Goal: Entertainment & Leisure: Consume media (video, audio)

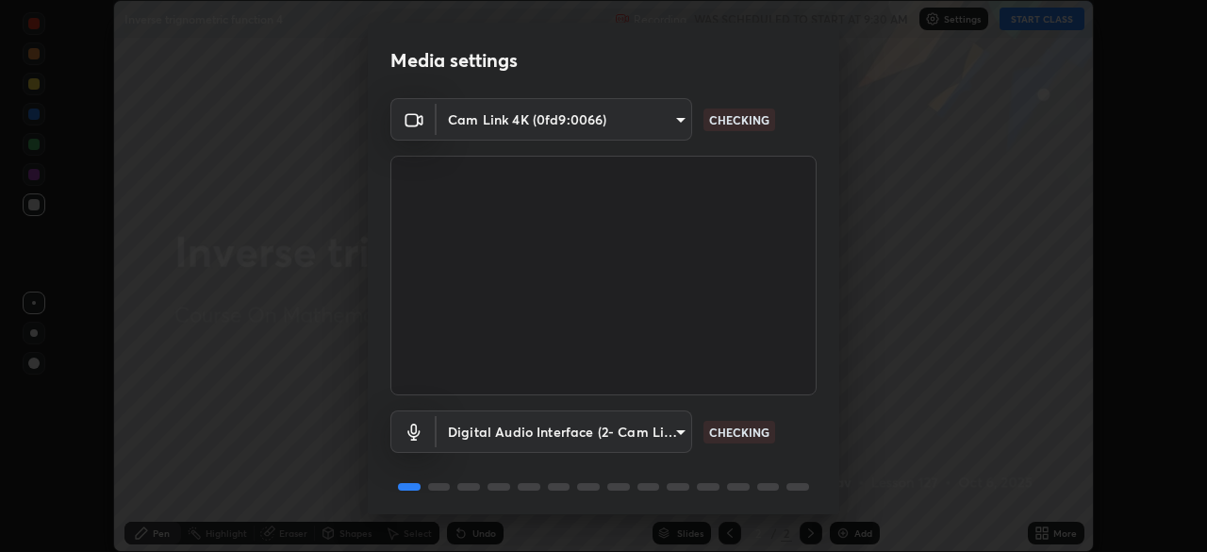
scroll to position [67, 0]
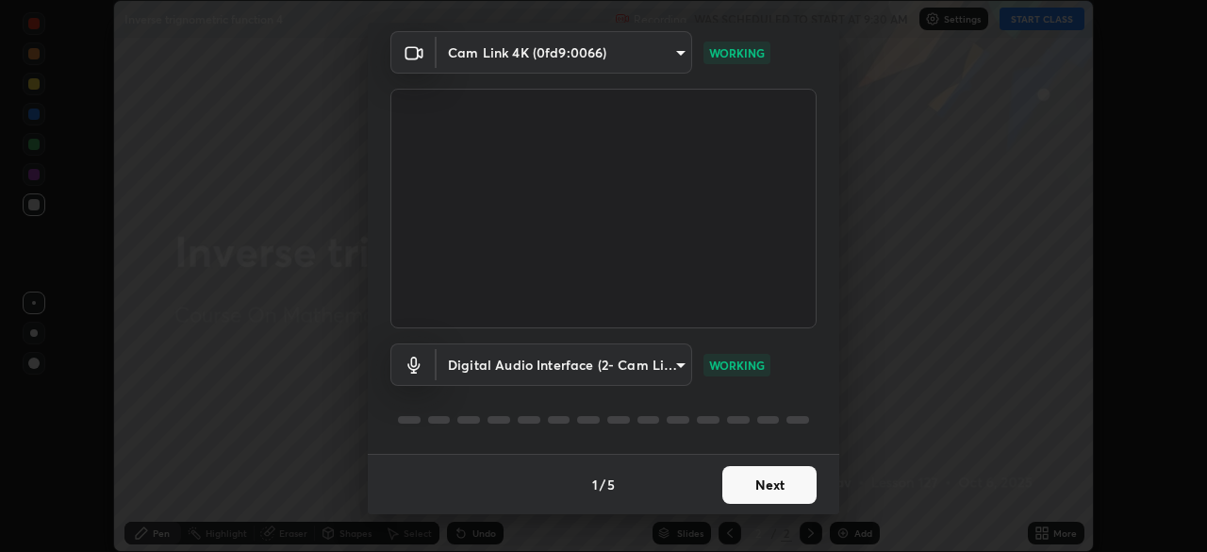
click at [777, 482] on button "Next" at bounding box center [770, 485] width 94 height 38
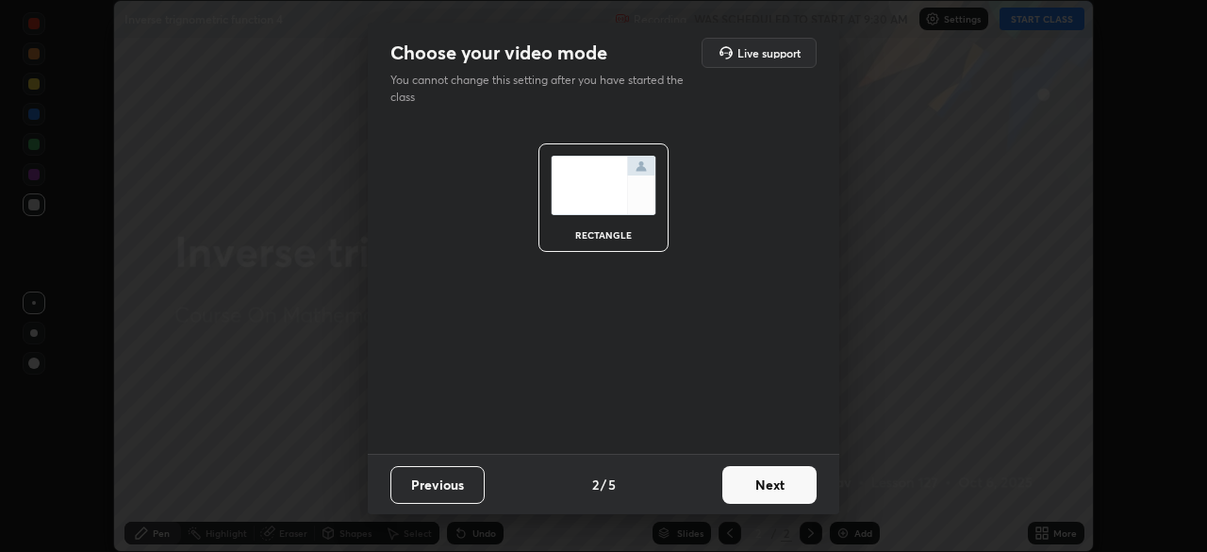
scroll to position [0, 0]
click at [789, 485] on button "Next" at bounding box center [770, 485] width 94 height 38
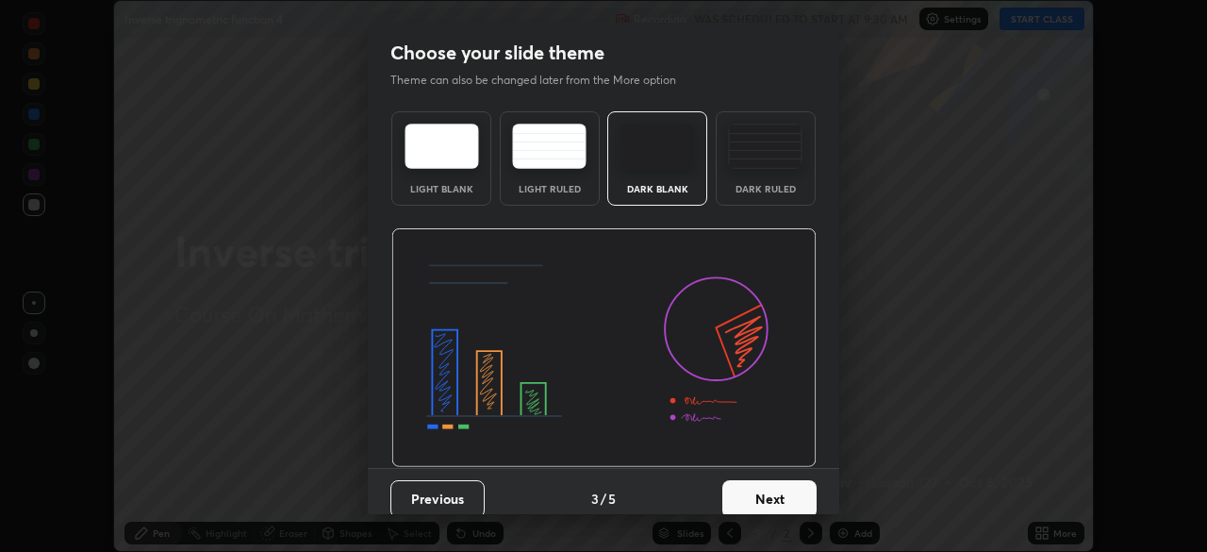
click at [791, 496] on button "Next" at bounding box center [770, 499] width 94 height 38
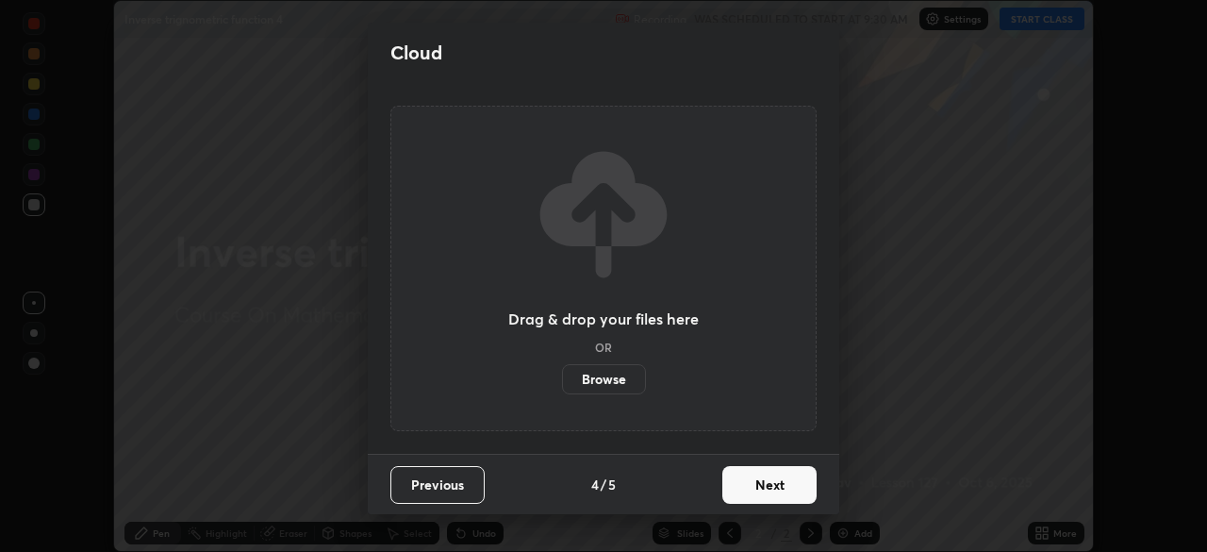
click at [794, 489] on button "Next" at bounding box center [770, 485] width 94 height 38
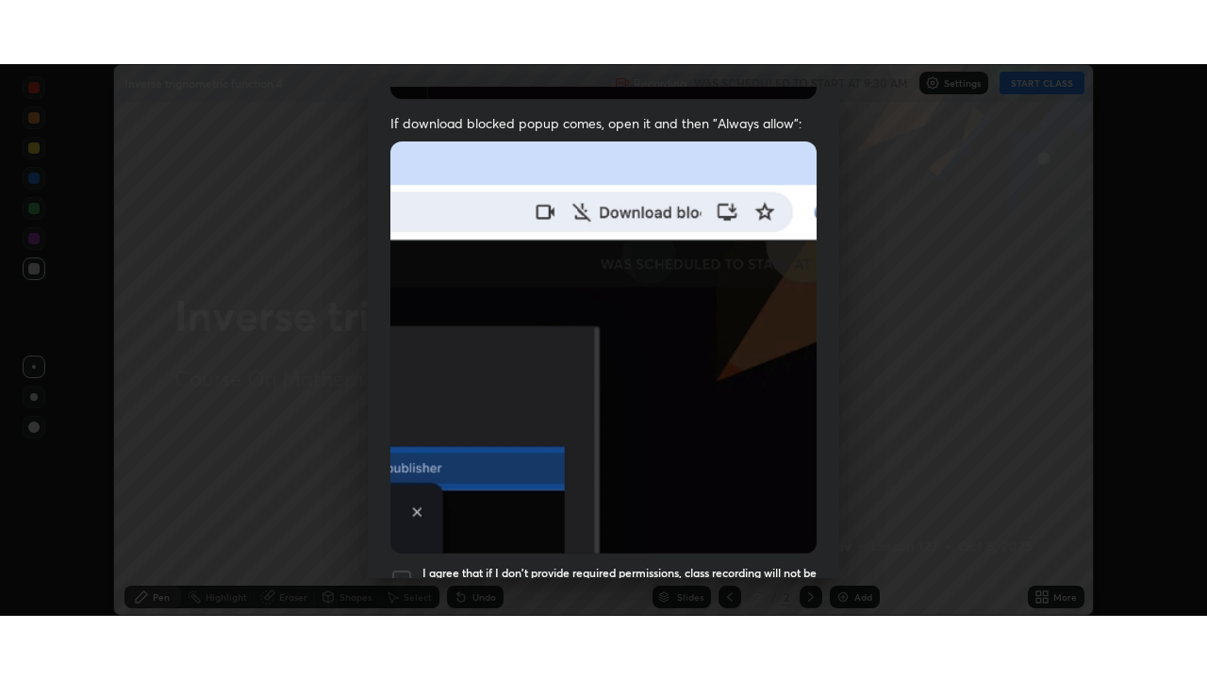
scroll to position [452, 0]
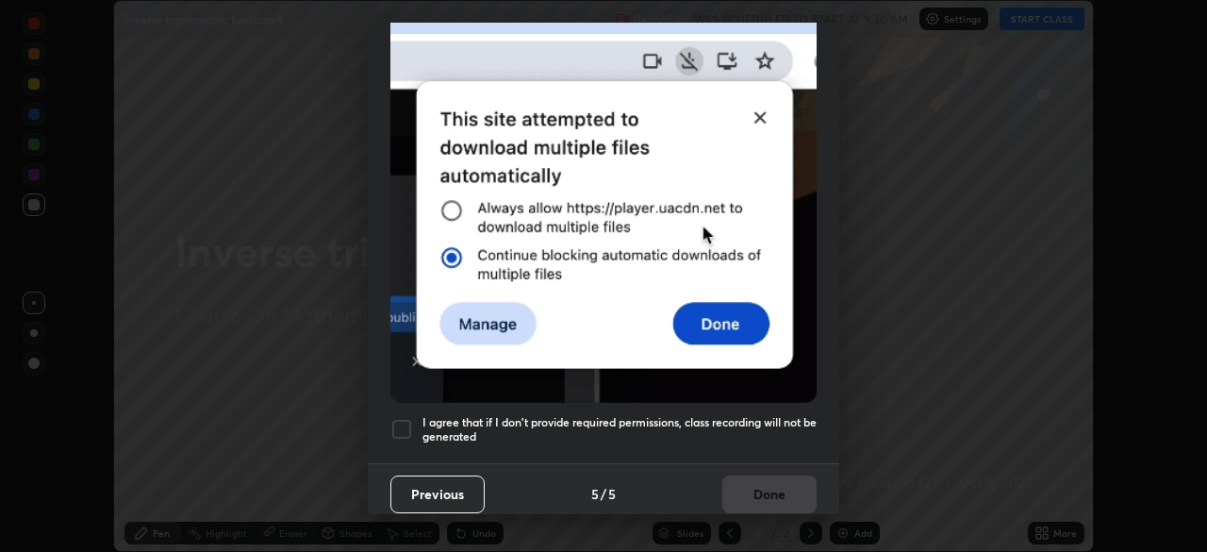
click at [756, 433] on h5 "I agree that if I don't provide required permissions, class recording will not …" at bounding box center [620, 429] width 394 height 29
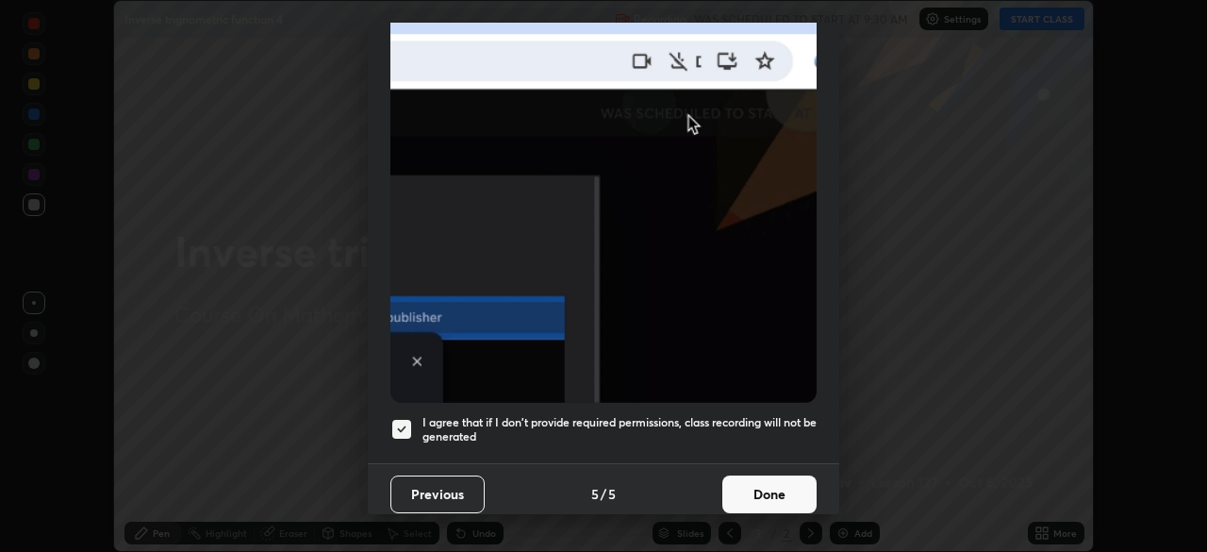
click at [764, 483] on button "Done" at bounding box center [770, 494] width 94 height 38
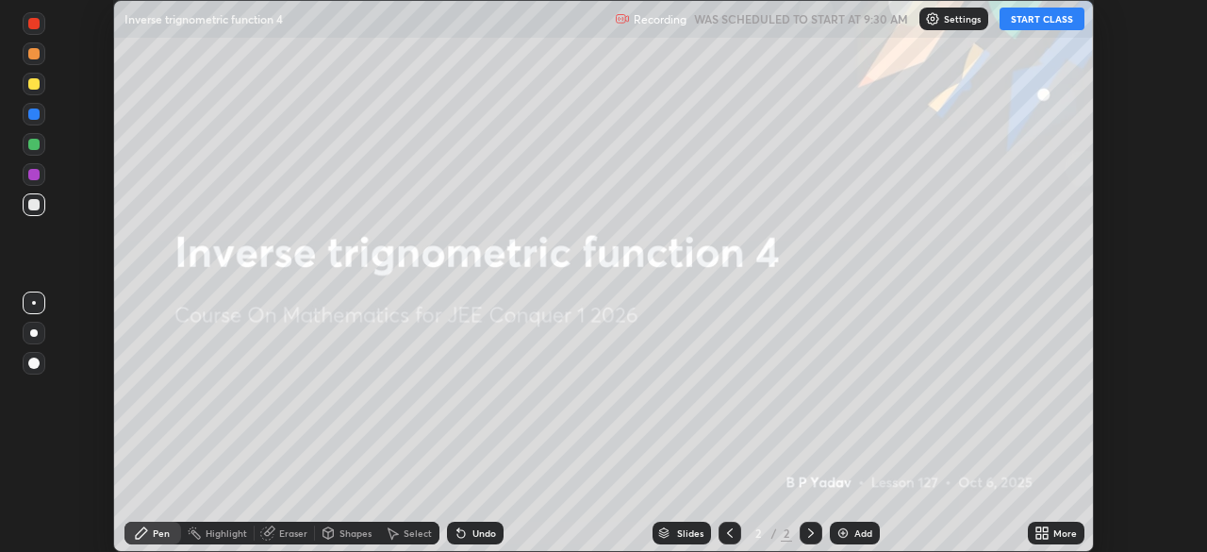
click at [1056, 536] on div "More" at bounding box center [1066, 532] width 24 height 9
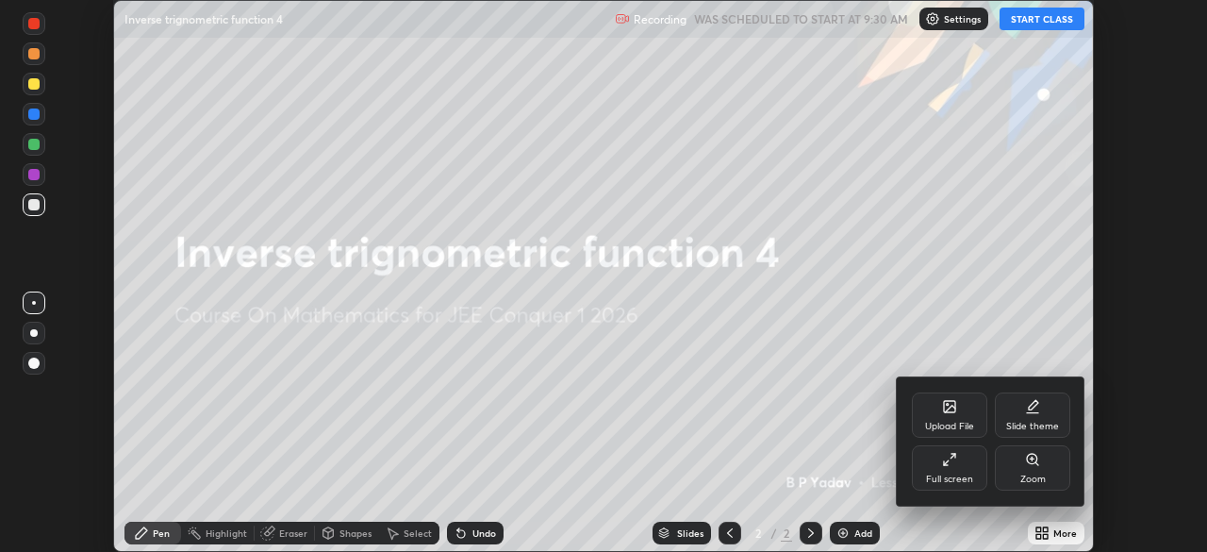
click at [961, 474] on div "Full screen" at bounding box center [949, 478] width 47 height 9
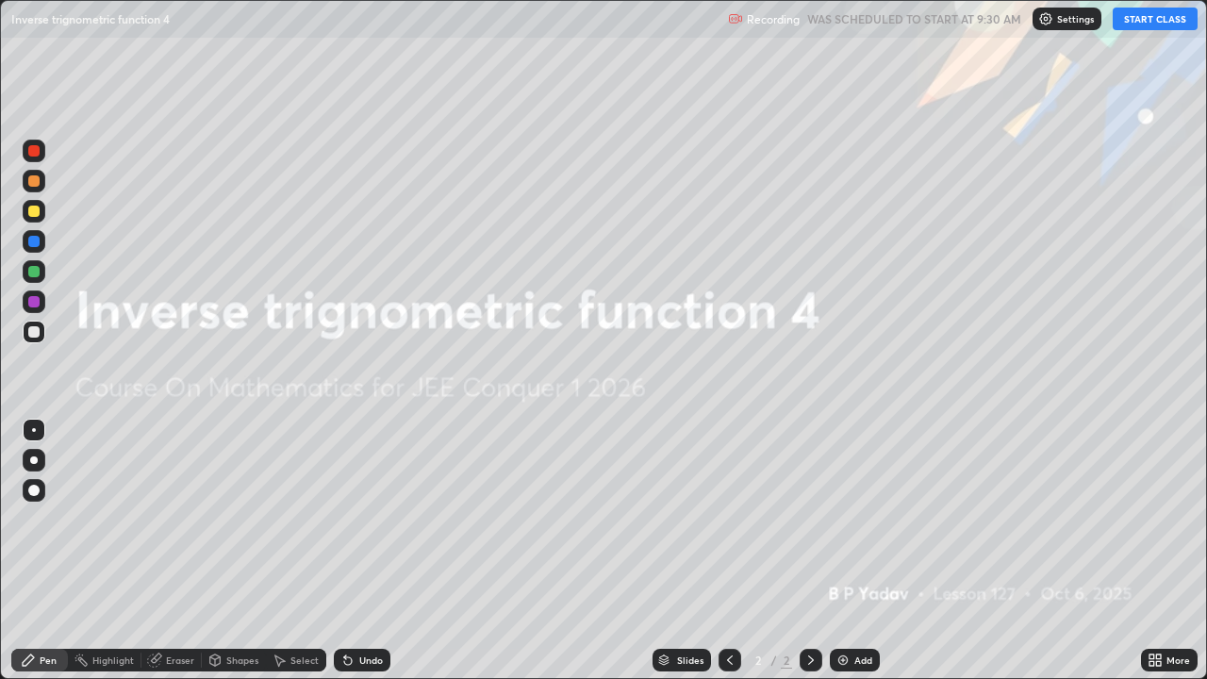
click at [1155, 29] on button "START CLASS" at bounding box center [1155, 19] width 85 height 23
click at [34, 186] on div at bounding box center [33, 180] width 11 height 11
click at [843, 551] on img at bounding box center [843, 660] width 15 height 15
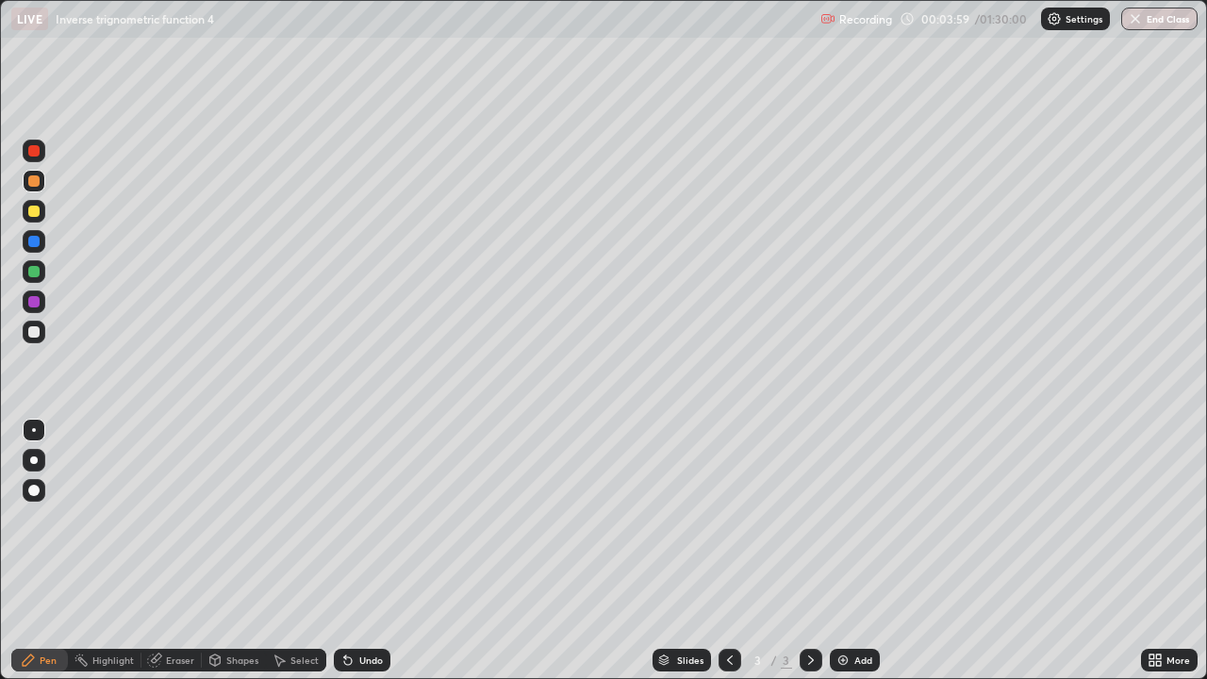
click at [33, 337] on div at bounding box center [33, 331] width 11 height 11
click at [736, 551] on div at bounding box center [730, 660] width 23 height 23
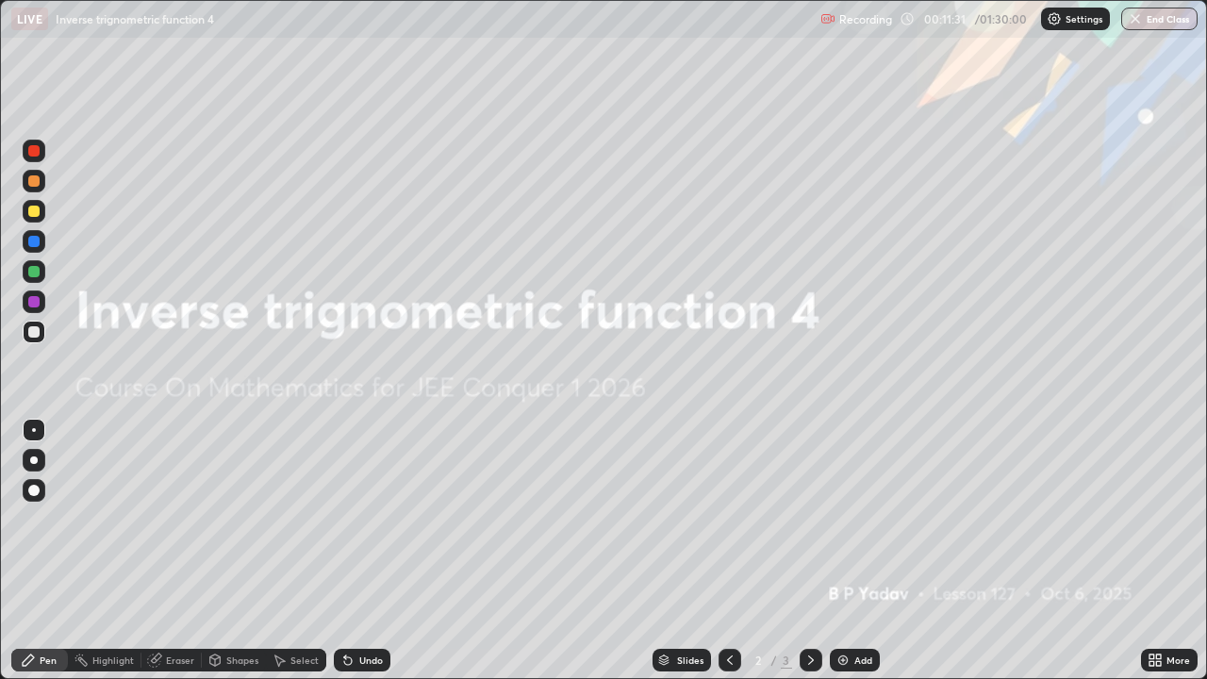
click at [731, 551] on icon at bounding box center [730, 660] width 15 height 15
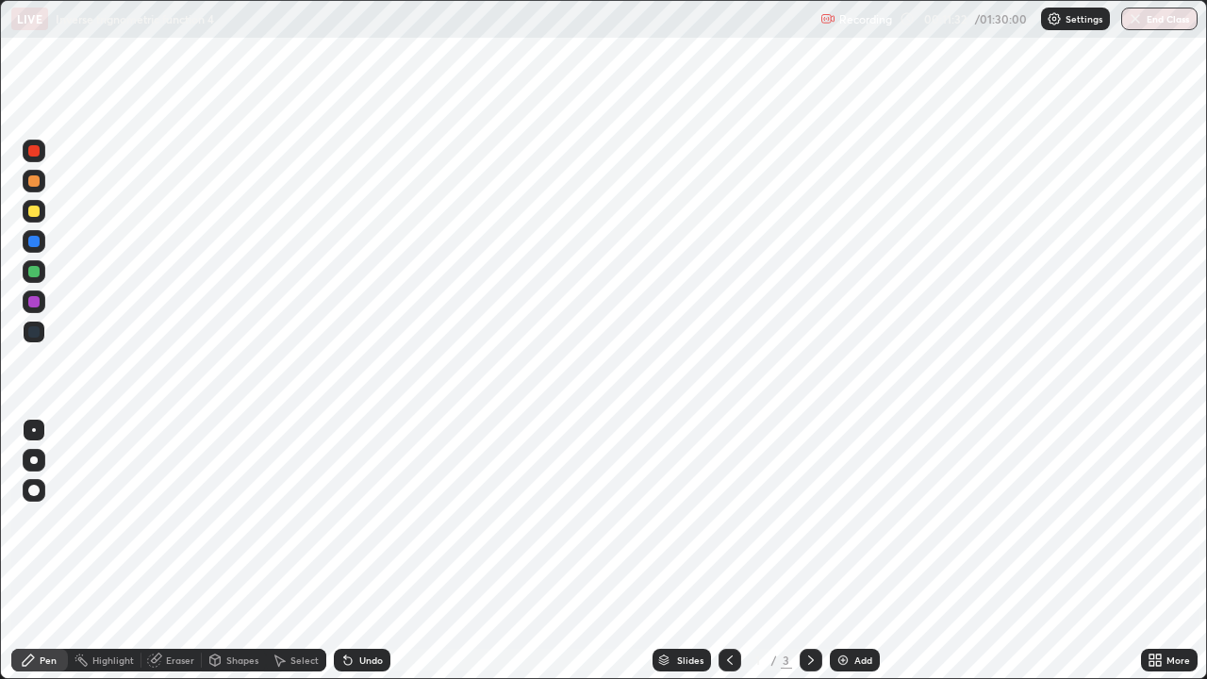
click at [818, 551] on div at bounding box center [811, 660] width 23 height 23
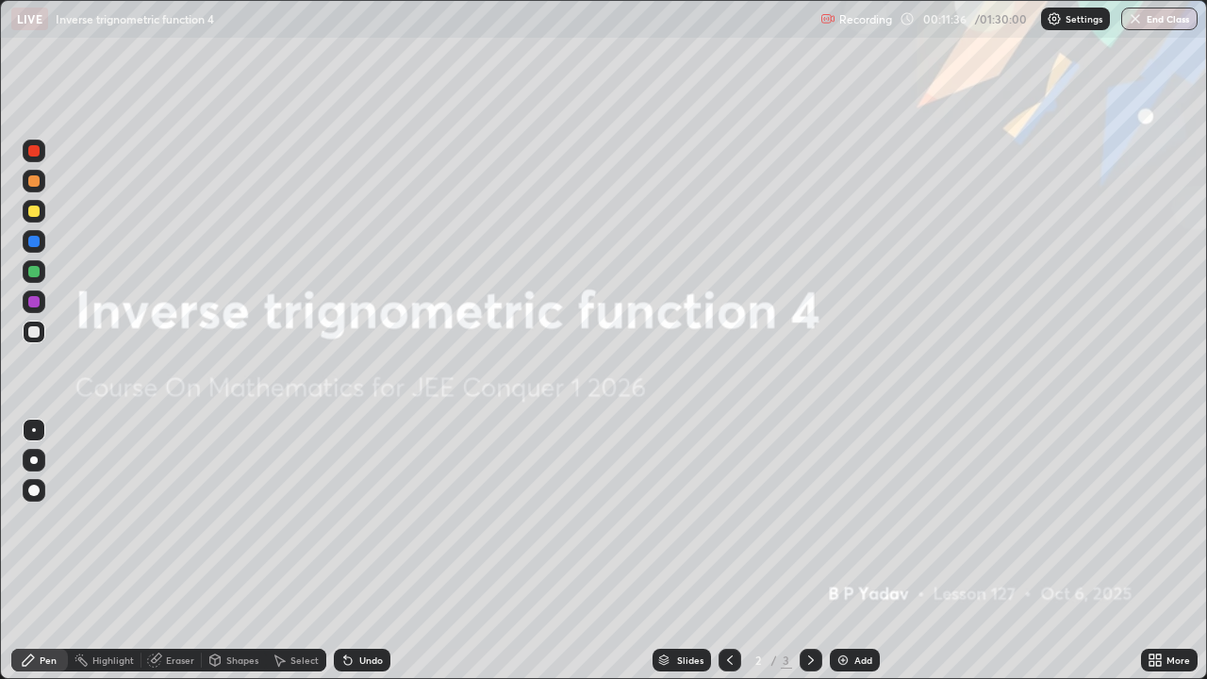
click at [37, 272] on div at bounding box center [33, 271] width 11 height 11
click at [33, 274] on div at bounding box center [33, 271] width 11 height 11
click at [33, 182] on div at bounding box center [33, 180] width 11 height 11
click at [837, 551] on img at bounding box center [843, 660] width 15 height 15
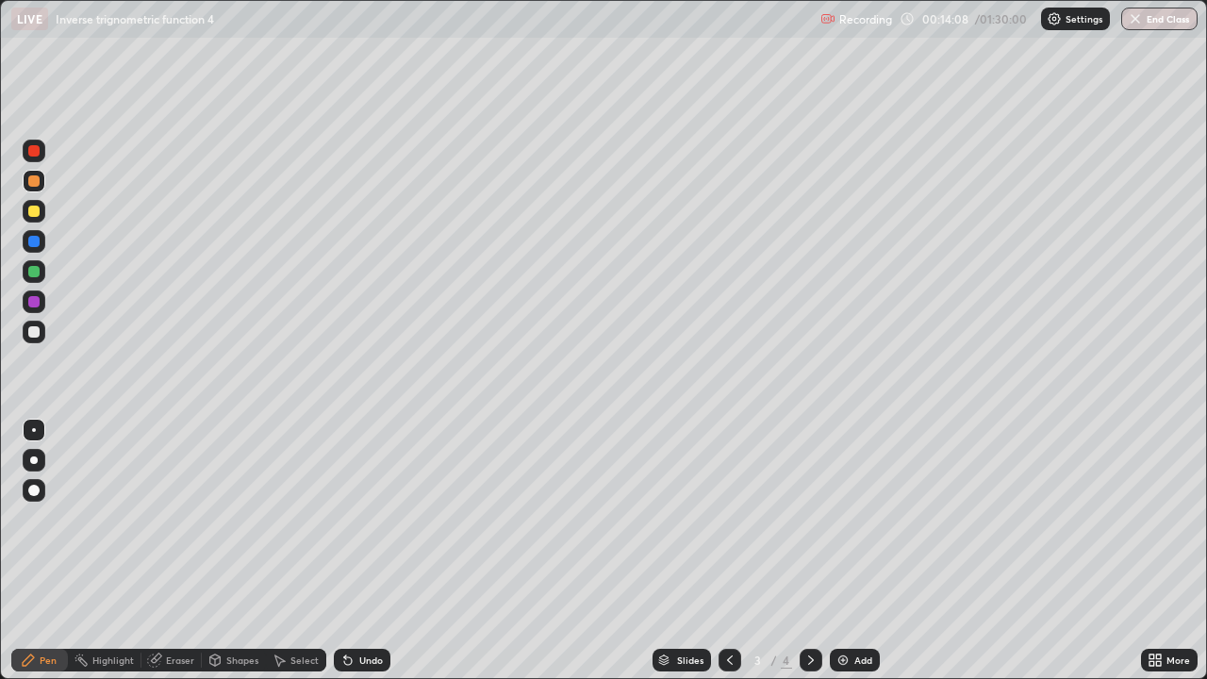
click at [35, 182] on div at bounding box center [33, 180] width 11 height 11
click at [35, 330] on div at bounding box center [33, 331] width 11 height 11
click at [38, 279] on div at bounding box center [34, 271] width 23 height 23
click at [39, 329] on div at bounding box center [33, 331] width 11 height 11
click at [42, 273] on div at bounding box center [34, 271] width 23 height 23
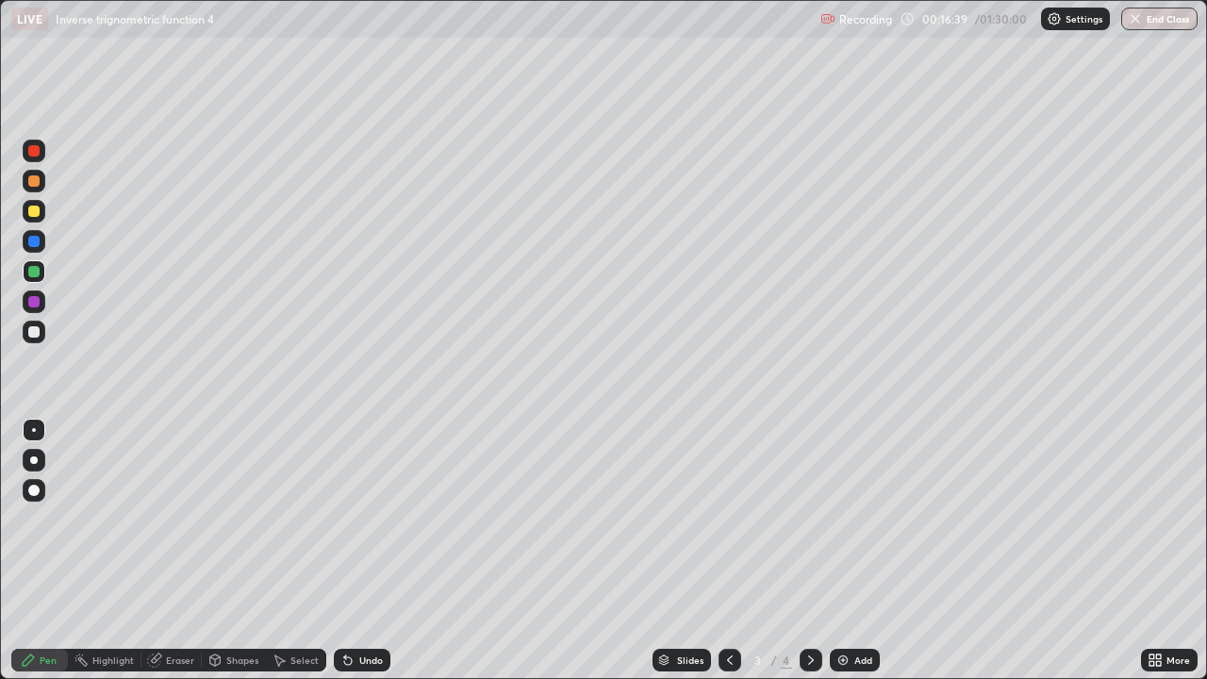
click at [382, 551] on div "Undo" at bounding box center [362, 660] width 57 height 23
click at [34, 306] on div at bounding box center [33, 301] width 11 height 11
click at [37, 329] on div at bounding box center [33, 331] width 11 height 11
click at [840, 551] on img at bounding box center [843, 660] width 15 height 15
click at [38, 186] on div at bounding box center [34, 181] width 23 height 23
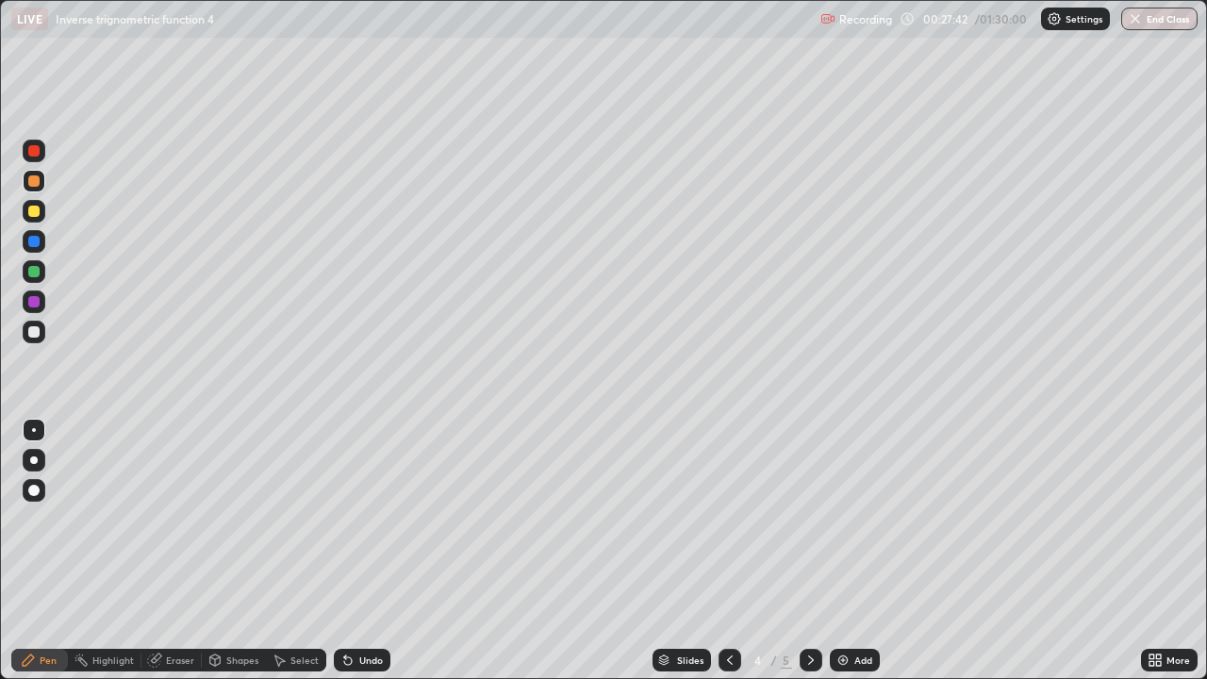
click at [35, 335] on div at bounding box center [33, 331] width 11 height 11
click at [37, 268] on div at bounding box center [33, 271] width 11 height 11
click at [353, 551] on div "Undo" at bounding box center [362, 660] width 57 height 23
click at [807, 551] on icon at bounding box center [811, 660] width 15 height 15
click at [297, 551] on div "Select" at bounding box center [296, 660] width 60 height 23
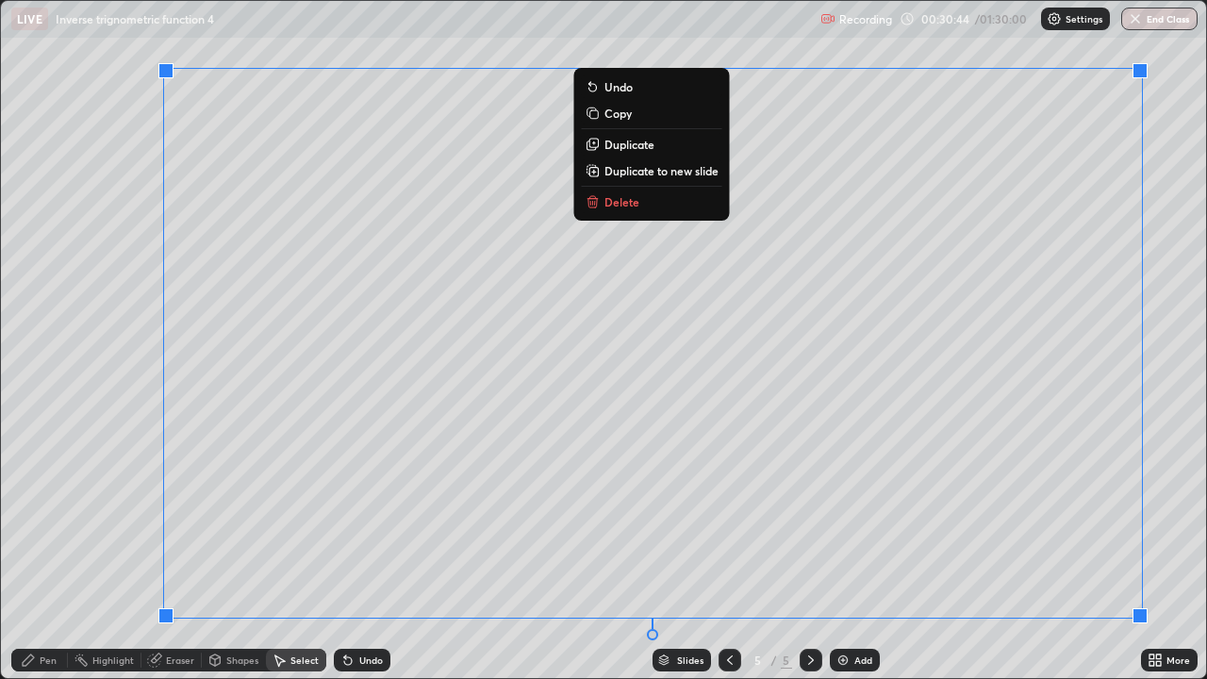
click at [630, 203] on p "Delete" at bounding box center [622, 201] width 35 height 15
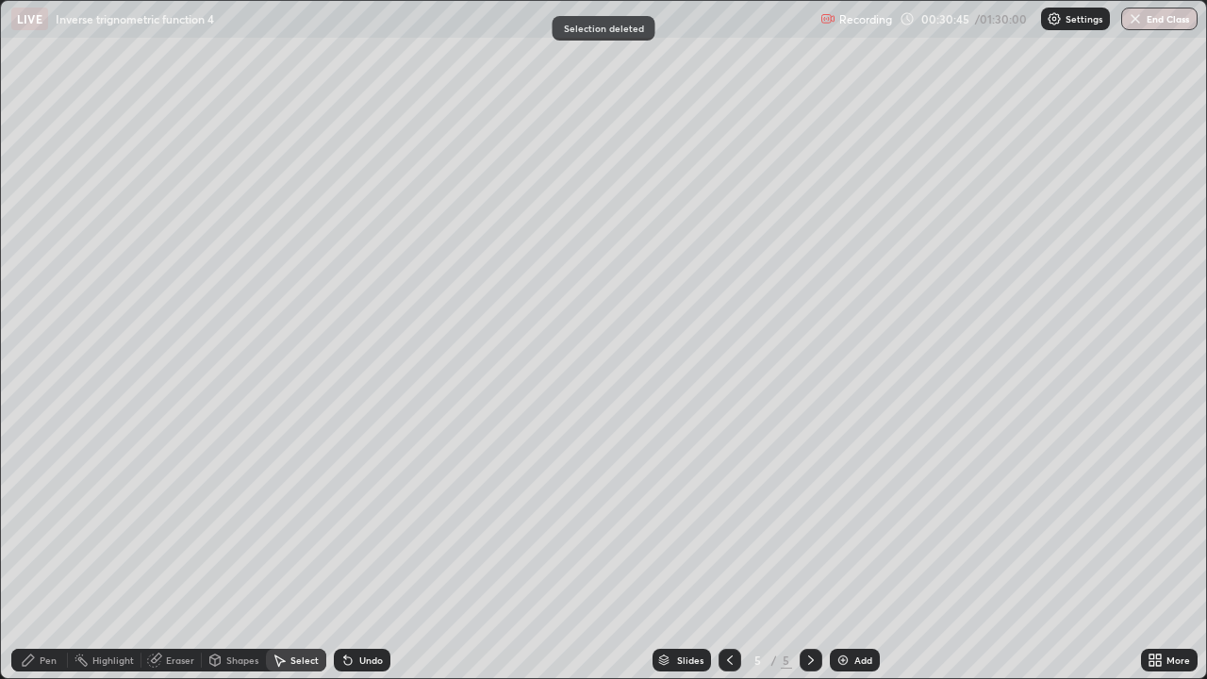
click at [58, 551] on div "Pen" at bounding box center [39, 660] width 57 height 23
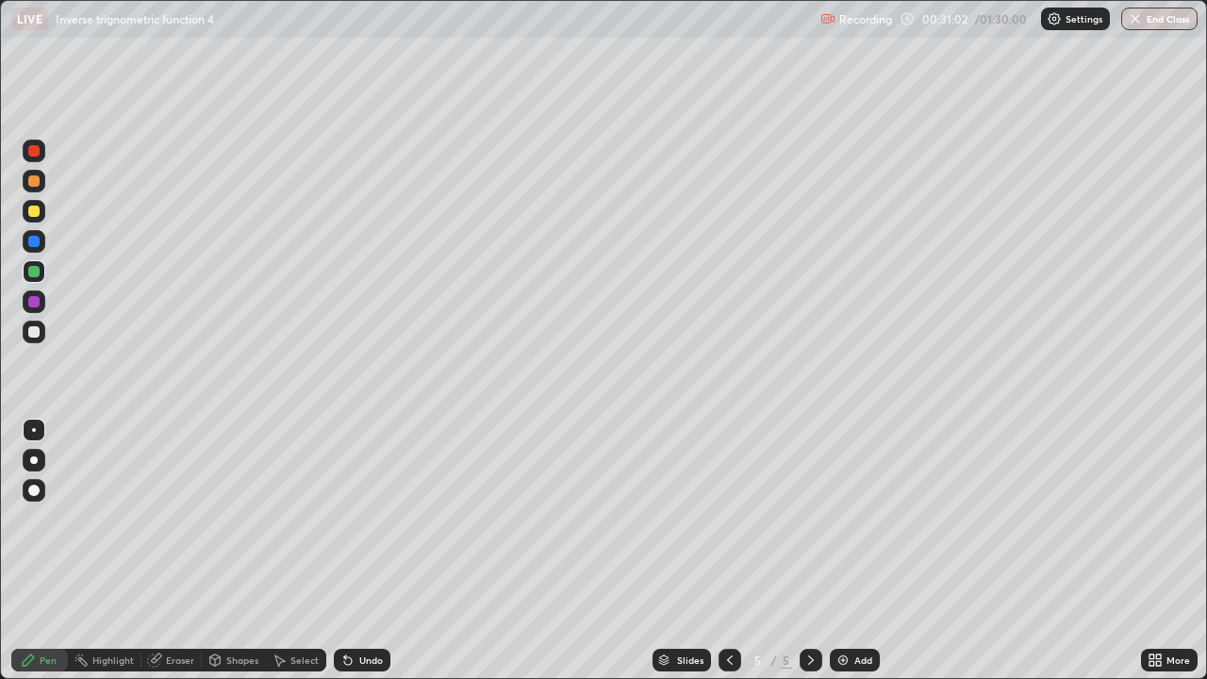
click at [42, 176] on div at bounding box center [34, 181] width 23 height 23
click at [33, 331] on div at bounding box center [33, 331] width 11 height 11
click at [36, 269] on div at bounding box center [33, 271] width 11 height 11
click at [374, 551] on div "Undo" at bounding box center [362, 660] width 57 height 23
click at [368, 551] on div "Undo" at bounding box center [371, 660] width 24 height 9
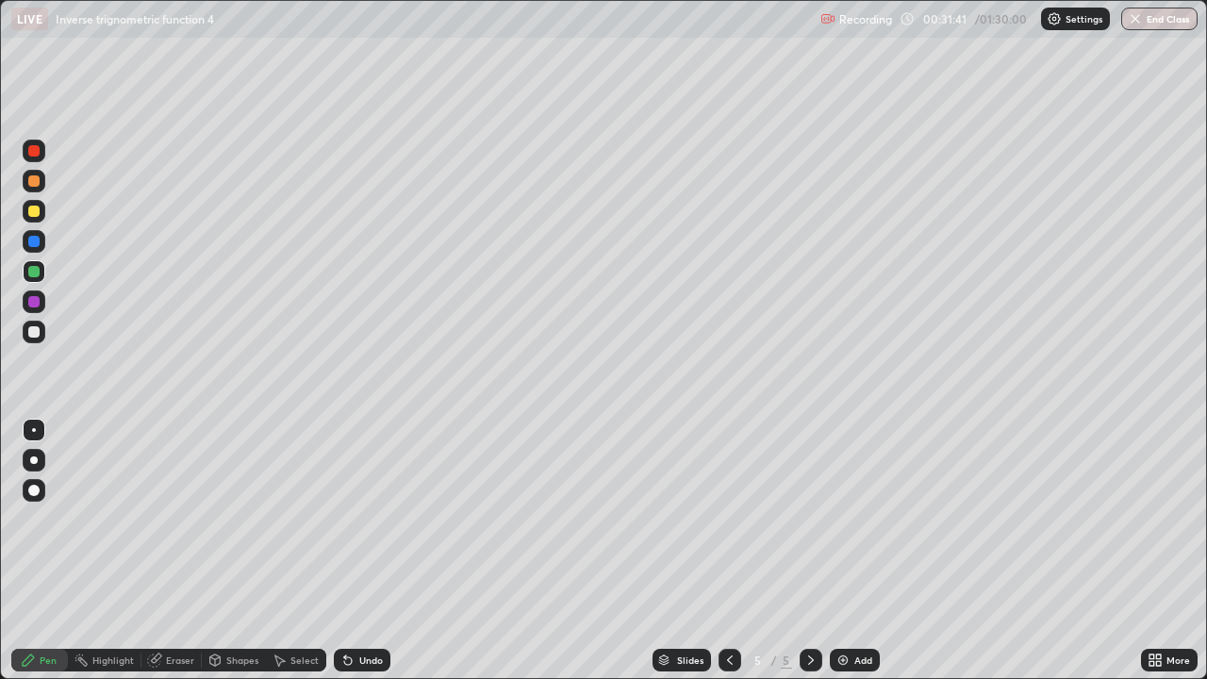
click at [367, 551] on div "Undo" at bounding box center [371, 660] width 24 height 9
click at [368, 551] on div "Undo" at bounding box center [371, 660] width 24 height 9
click at [34, 333] on div at bounding box center [33, 331] width 11 height 11
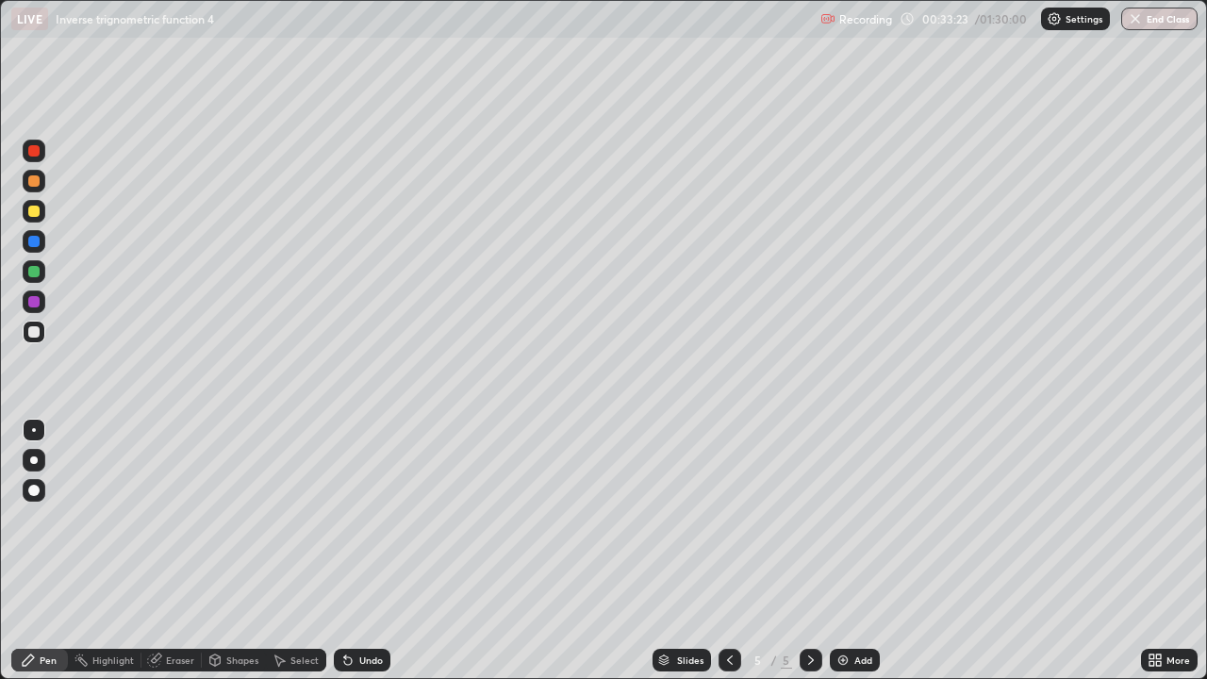
click at [837, 551] on img at bounding box center [843, 660] width 15 height 15
click at [30, 181] on div at bounding box center [33, 180] width 11 height 11
click at [35, 211] on div at bounding box center [33, 211] width 11 height 11
click at [363, 551] on div "Undo" at bounding box center [362, 660] width 57 height 23
click at [361, 551] on div "Undo" at bounding box center [371, 660] width 24 height 9
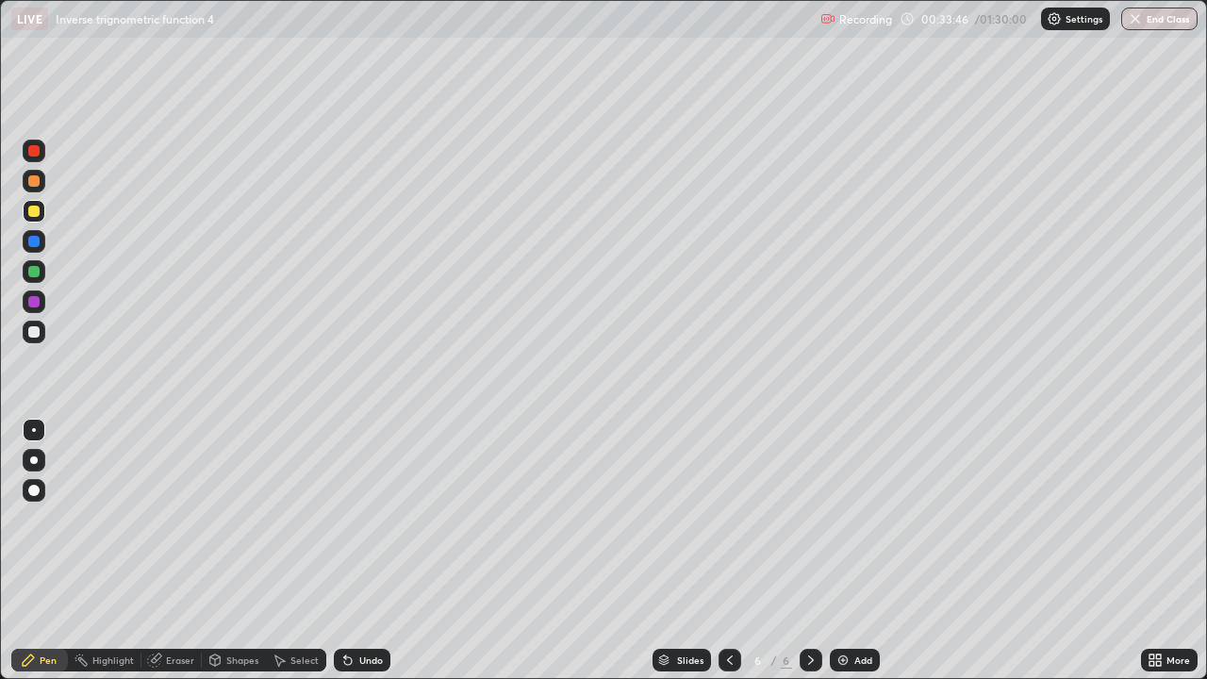
click at [366, 551] on div "Undo" at bounding box center [362, 660] width 57 height 23
click at [362, 551] on div "Undo" at bounding box center [362, 660] width 57 height 23
click at [39, 334] on div at bounding box center [33, 331] width 11 height 11
click at [836, 551] on img at bounding box center [843, 660] width 15 height 15
click at [37, 184] on div at bounding box center [33, 180] width 11 height 11
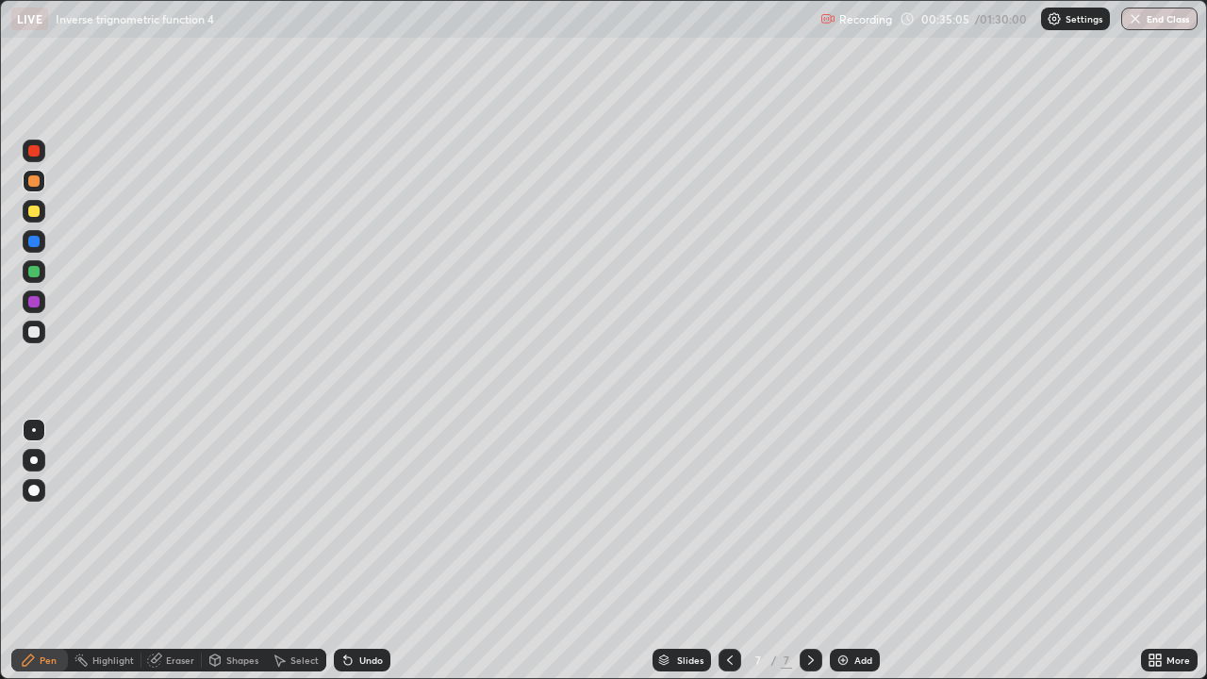
click at [36, 185] on div at bounding box center [33, 180] width 11 height 11
click at [36, 215] on div at bounding box center [33, 211] width 11 height 11
click at [31, 333] on div at bounding box center [33, 331] width 11 height 11
click at [841, 551] on img at bounding box center [843, 660] width 15 height 15
click at [33, 183] on div at bounding box center [33, 180] width 11 height 11
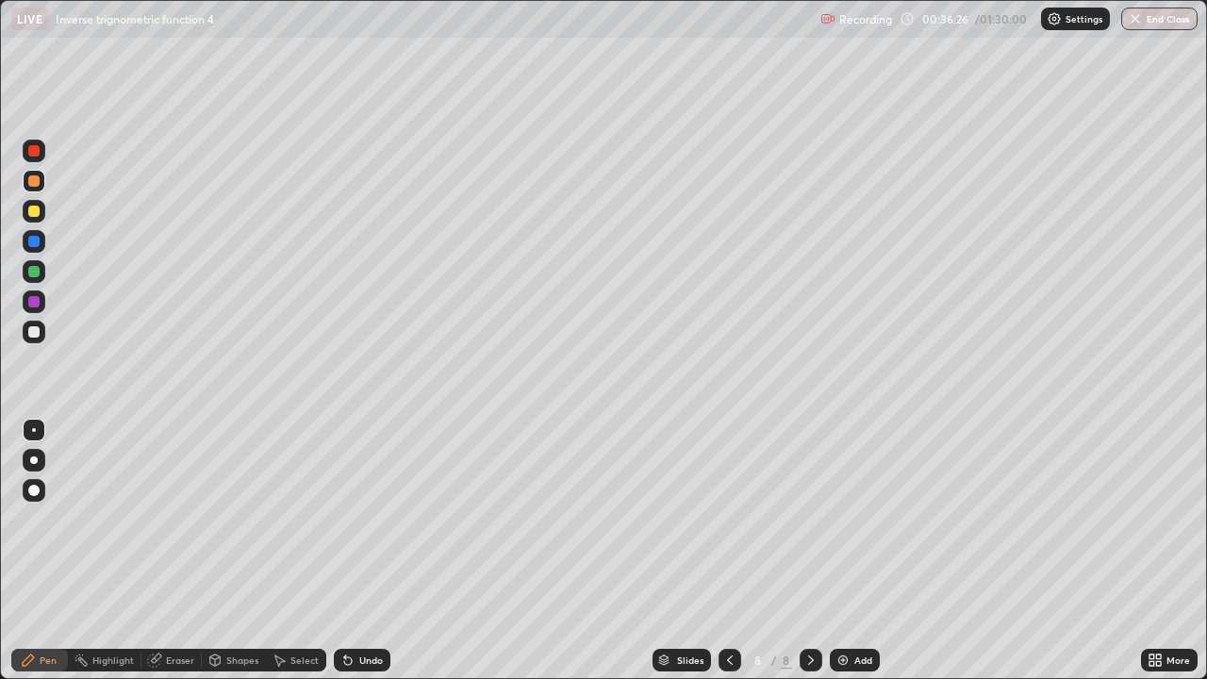
click at [32, 271] on div at bounding box center [33, 271] width 11 height 11
click at [33, 330] on div at bounding box center [33, 331] width 11 height 11
click at [30, 183] on div at bounding box center [33, 180] width 11 height 11
click at [33, 330] on div at bounding box center [33, 331] width 11 height 11
click at [36, 212] on div at bounding box center [33, 211] width 11 height 11
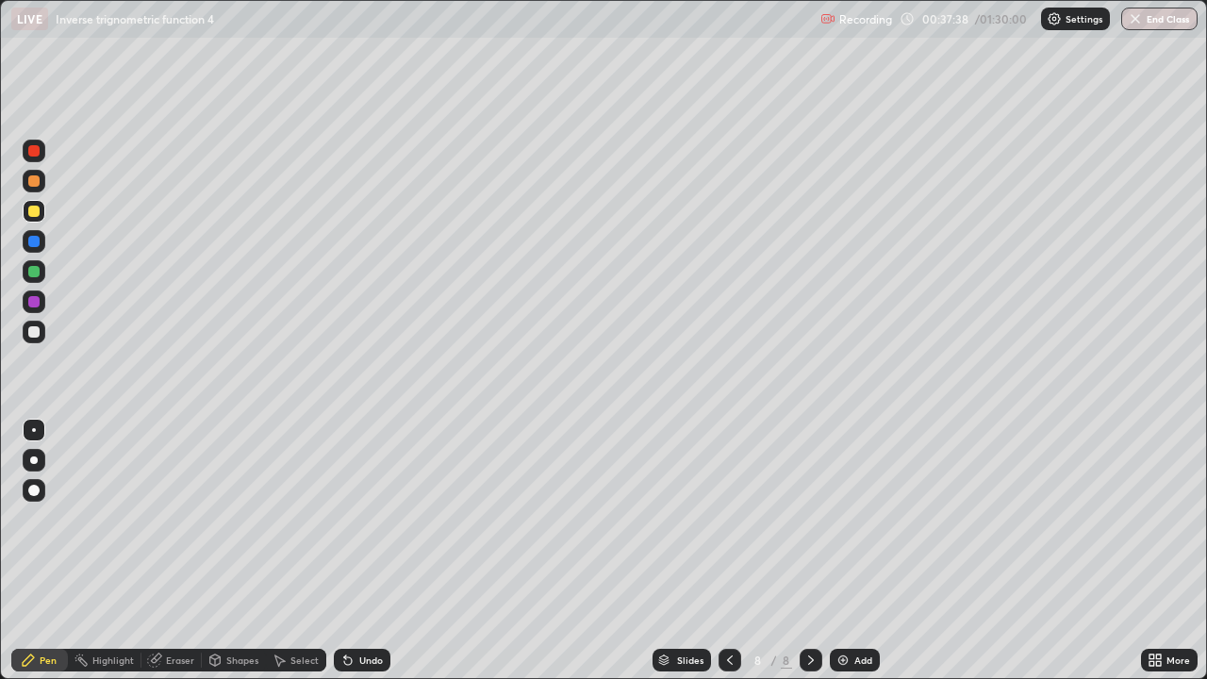
click at [373, 551] on div "Undo" at bounding box center [371, 660] width 24 height 9
click at [30, 331] on div at bounding box center [33, 331] width 11 height 11
click at [34, 214] on div at bounding box center [33, 211] width 11 height 11
click at [32, 332] on div at bounding box center [33, 331] width 11 height 11
click at [836, 551] on img at bounding box center [843, 660] width 15 height 15
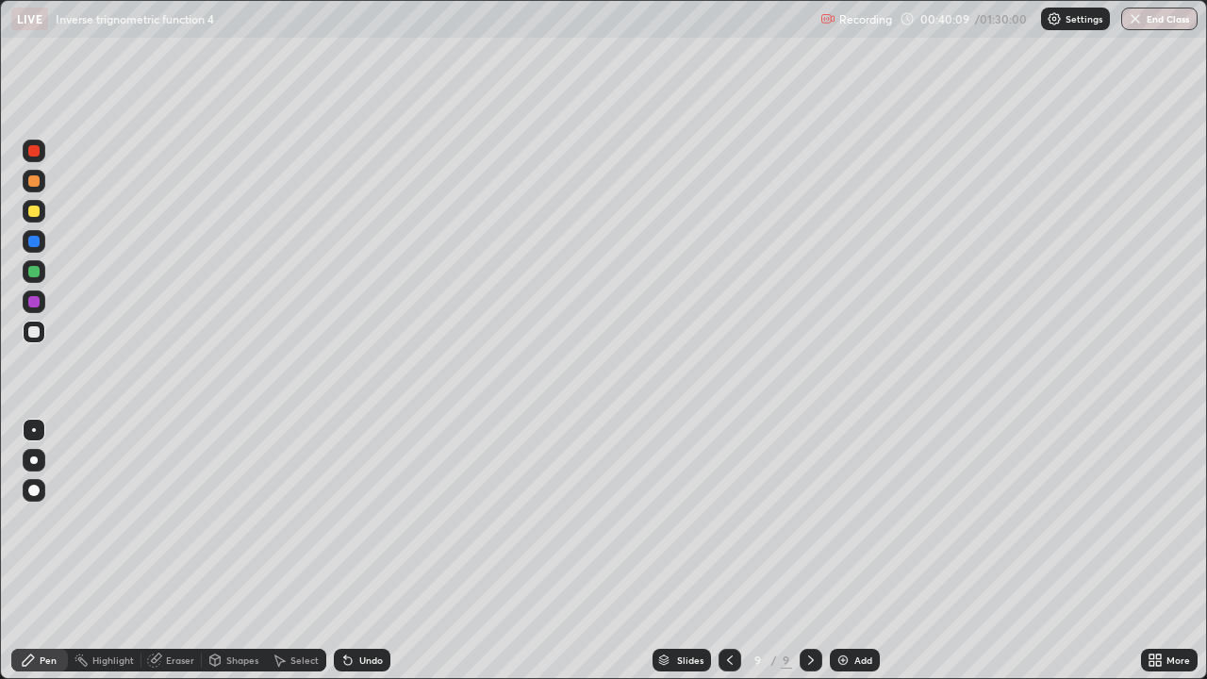
click at [37, 176] on div at bounding box center [33, 180] width 11 height 11
click at [35, 214] on div at bounding box center [33, 211] width 11 height 11
click at [39, 270] on div at bounding box center [33, 271] width 11 height 11
click at [37, 333] on div at bounding box center [33, 331] width 11 height 11
click at [839, 551] on img at bounding box center [843, 660] width 15 height 15
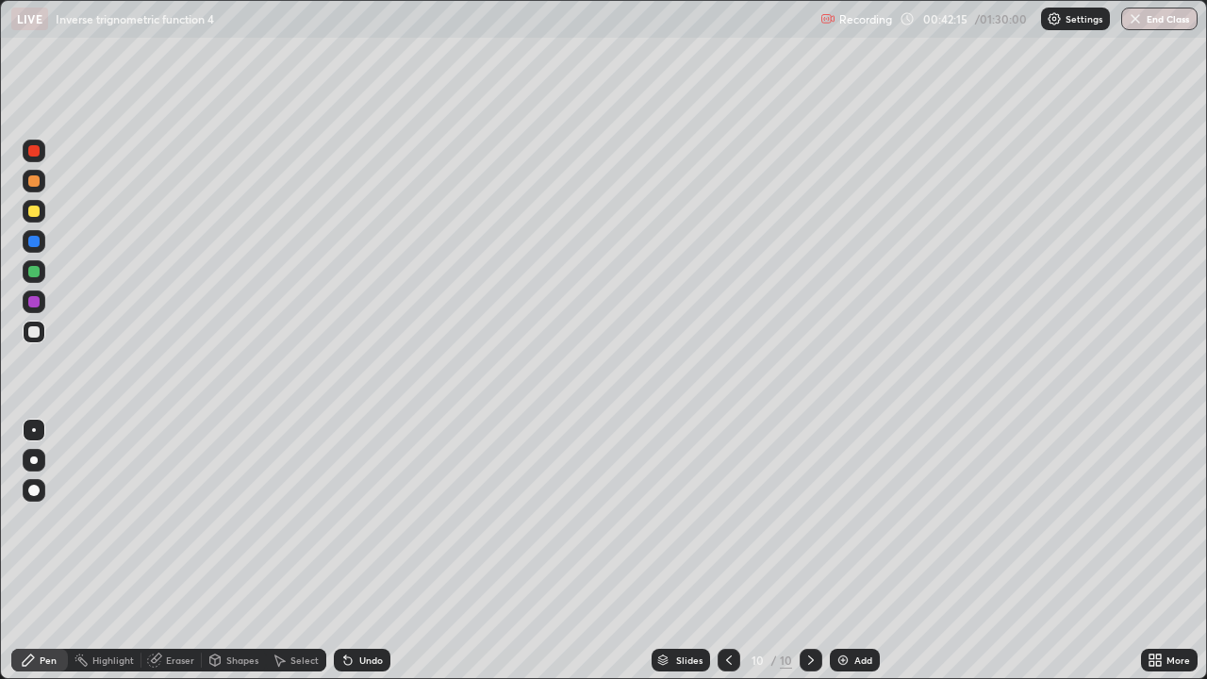
click at [30, 183] on div at bounding box center [33, 180] width 11 height 11
click at [35, 269] on div at bounding box center [33, 271] width 11 height 11
click at [33, 333] on div at bounding box center [33, 331] width 11 height 11
click at [840, 551] on img at bounding box center [843, 660] width 15 height 15
click at [34, 178] on div at bounding box center [33, 180] width 11 height 11
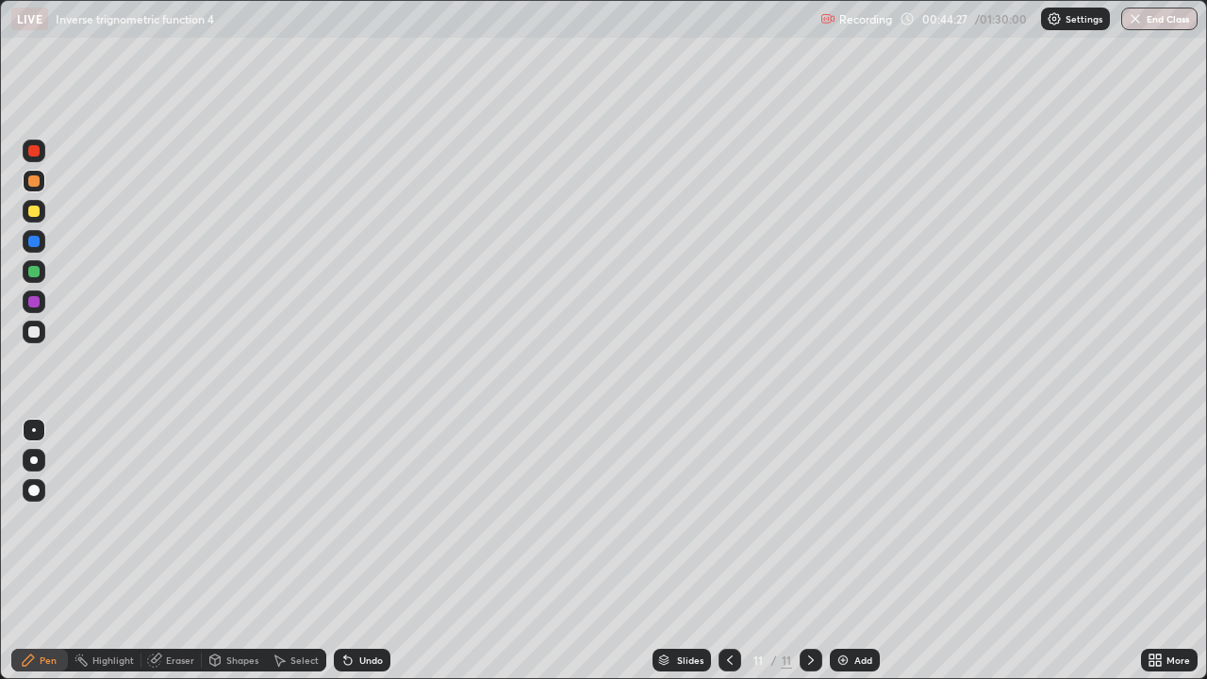
click at [33, 210] on div at bounding box center [33, 211] width 11 height 11
click at [39, 328] on div at bounding box center [33, 331] width 11 height 11
click at [837, 551] on img at bounding box center [843, 660] width 15 height 15
click at [36, 180] on div at bounding box center [33, 180] width 11 height 11
click at [41, 274] on div at bounding box center [34, 271] width 23 height 23
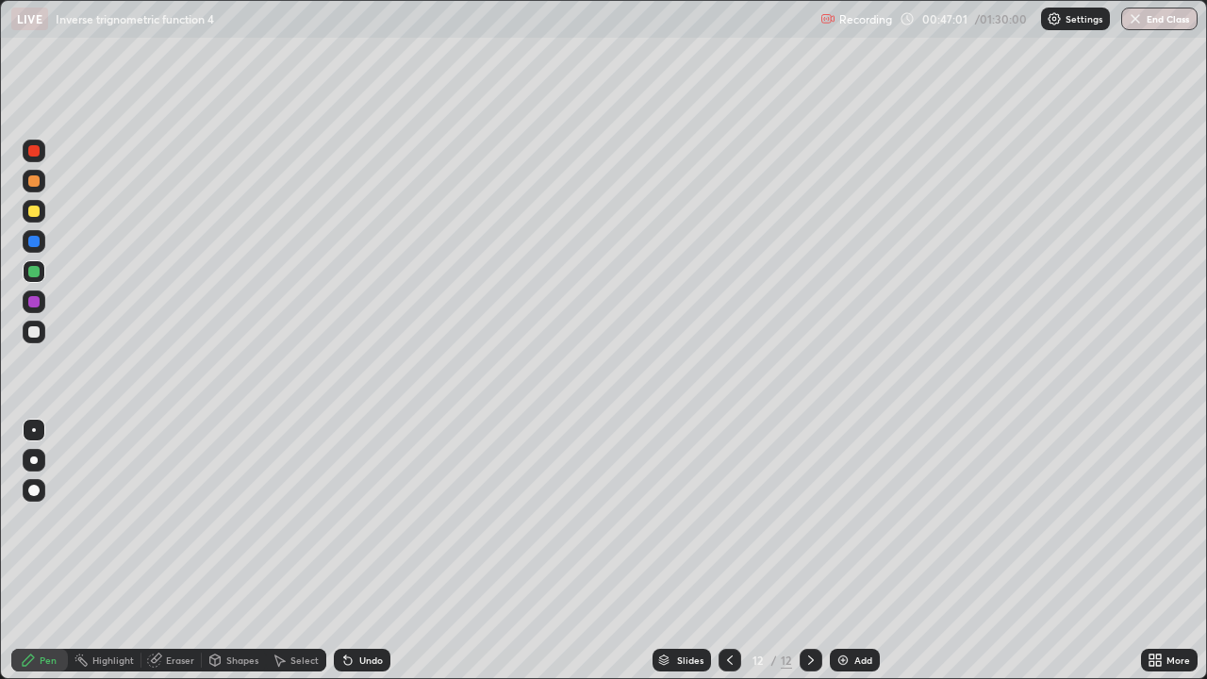
click at [368, 551] on div "Undo" at bounding box center [371, 660] width 24 height 9
click at [367, 551] on div "Undo" at bounding box center [371, 660] width 24 height 9
click at [34, 336] on div at bounding box center [33, 331] width 11 height 11
click at [371, 551] on div "Undo" at bounding box center [371, 660] width 24 height 9
click at [839, 551] on img at bounding box center [843, 660] width 15 height 15
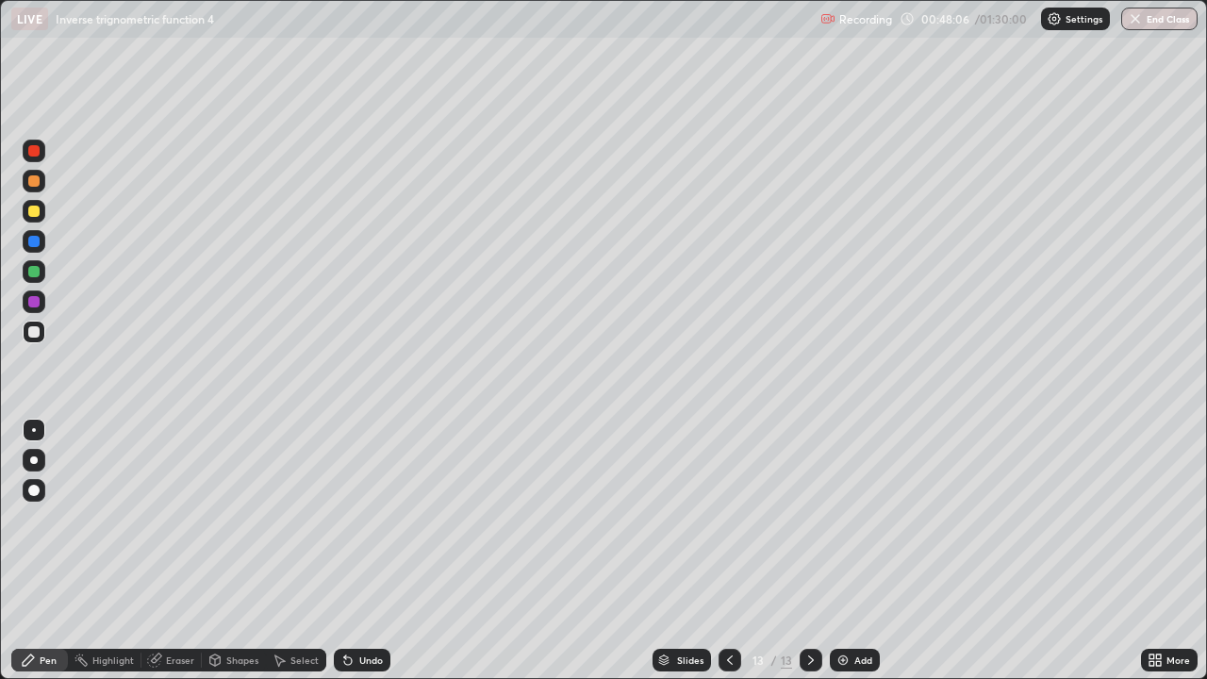
click at [241, 551] on div "Shapes" at bounding box center [242, 660] width 32 height 9
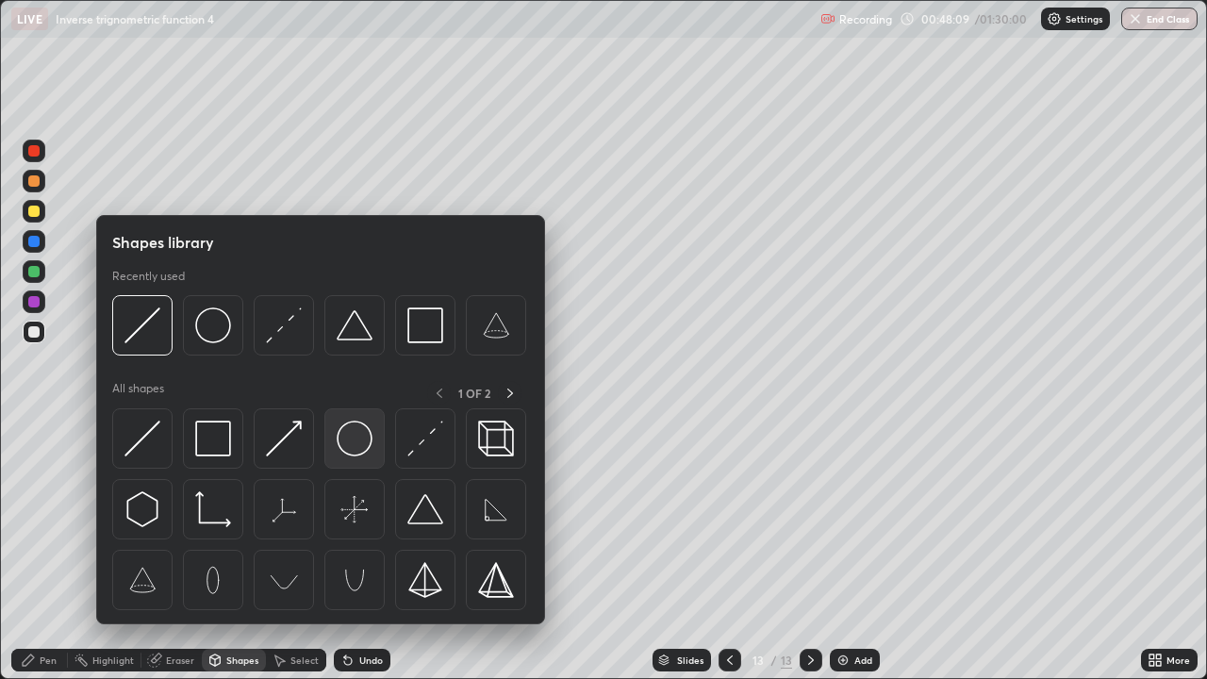
click at [350, 446] on img at bounding box center [355, 439] width 36 height 36
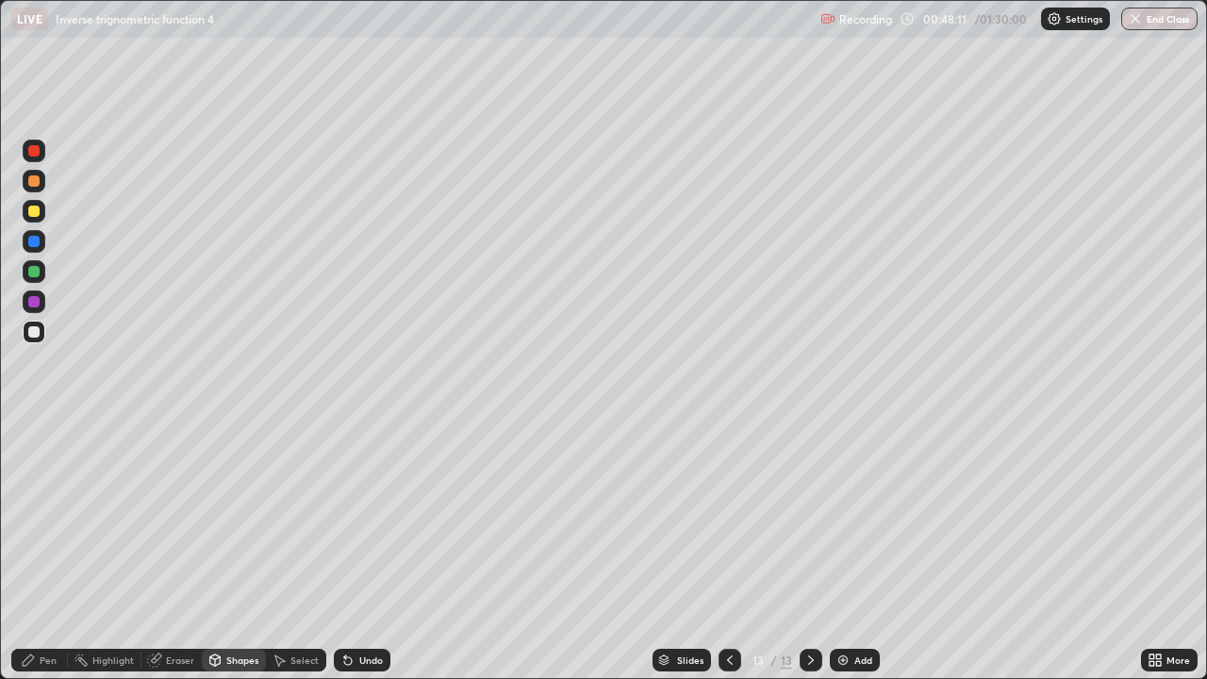
click at [38, 304] on div at bounding box center [33, 301] width 11 height 11
click at [36, 185] on div at bounding box center [33, 180] width 11 height 11
click at [370, 551] on div "Undo" at bounding box center [362, 660] width 57 height 23
click at [364, 551] on div "Undo" at bounding box center [362, 660] width 57 height 23
click at [47, 551] on div "Pen" at bounding box center [48, 660] width 17 height 9
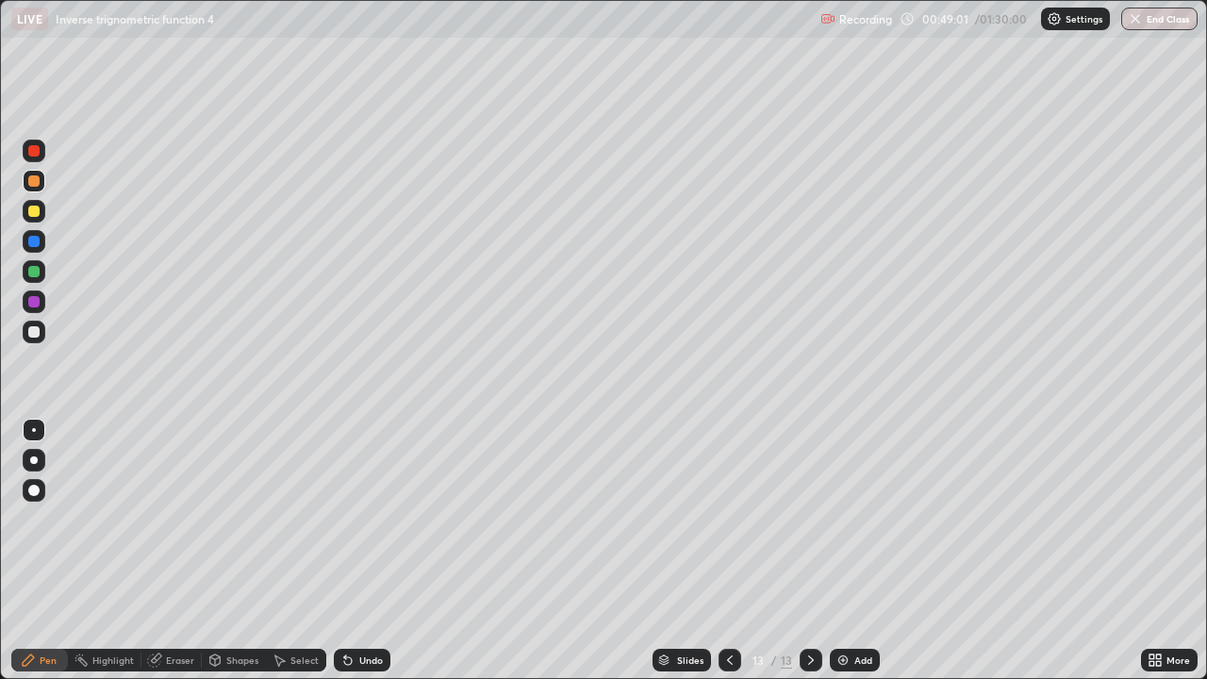
click at [729, 551] on icon at bounding box center [730, 660] width 15 height 15
click at [36, 242] on div at bounding box center [33, 241] width 11 height 11
click at [809, 551] on icon at bounding box center [811, 660] width 15 height 15
click at [32, 213] on div at bounding box center [33, 211] width 11 height 11
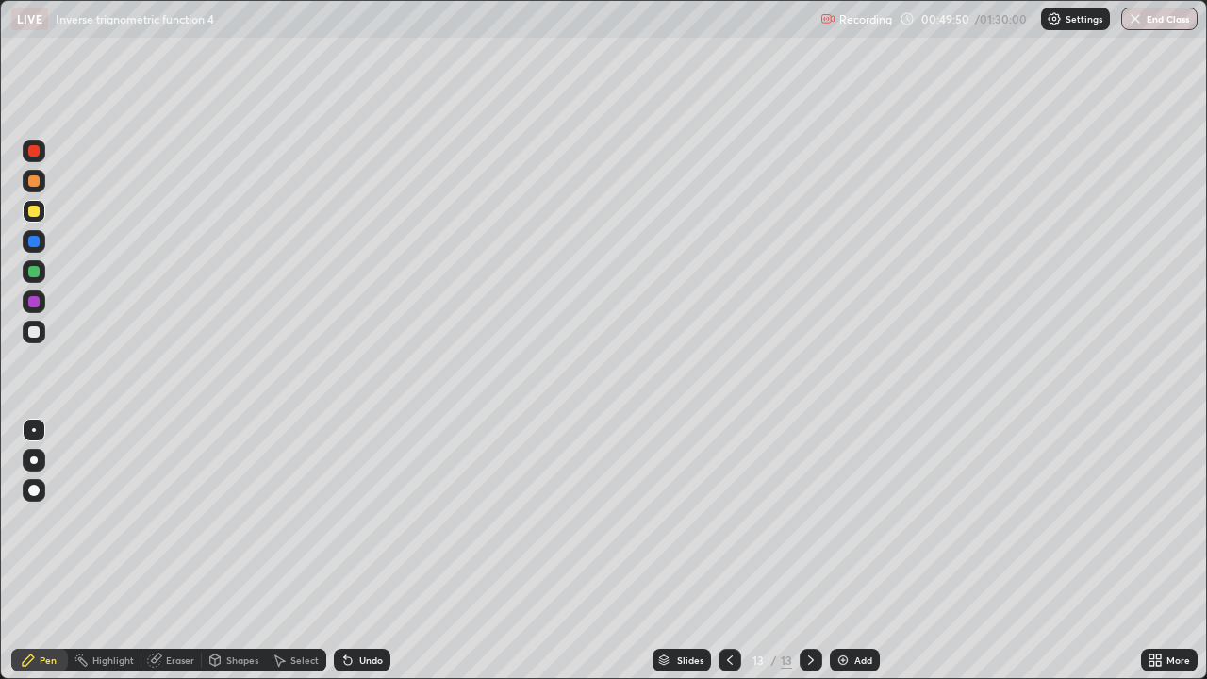
click at [368, 551] on div "Undo" at bounding box center [371, 660] width 24 height 9
click at [366, 551] on div "Undo" at bounding box center [371, 660] width 24 height 9
click at [365, 551] on div "Undo" at bounding box center [371, 660] width 24 height 9
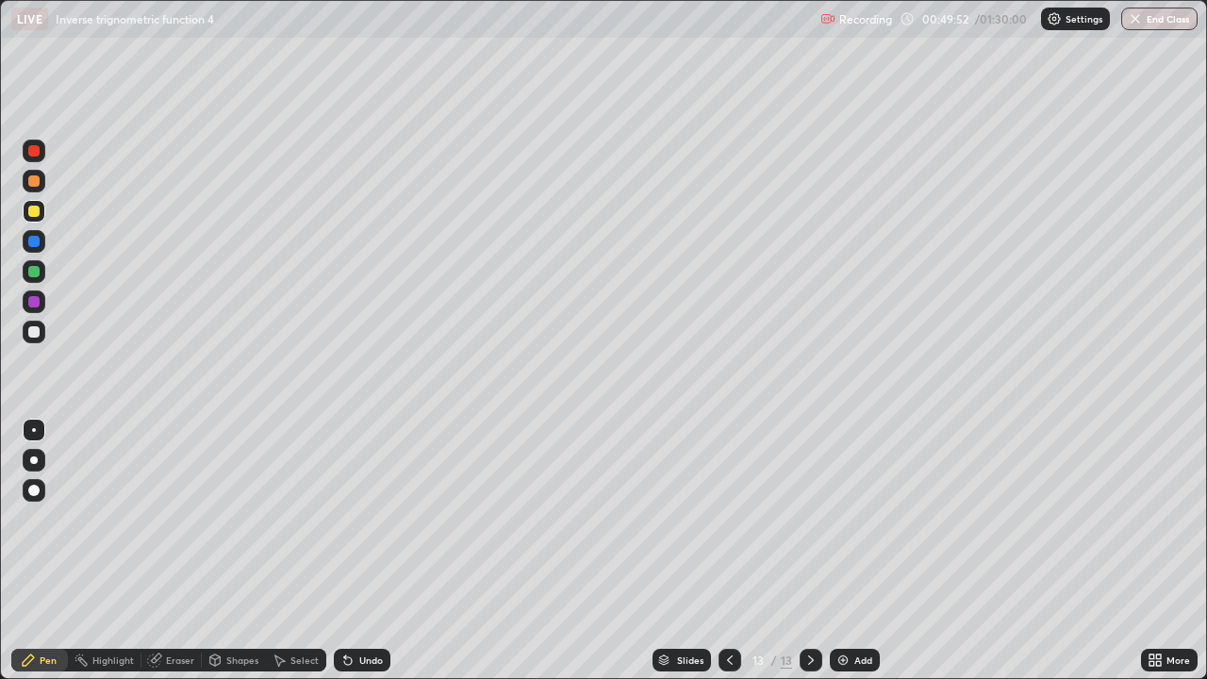
click at [365, 551] on div "Undo" at bounding box center [371, 660] width 24 height 9
click at [34, 274] on div at bounding box center [33, 271] width 11 height 11
click at [38, 332] on div at bounding box center [33, 331] width 11 height 11
click at [809, 551] on icon at bounding box center [811, 660] width 15 height 15
click at [836, 551] on img at bounding box center [843, 660] width 15 height 15
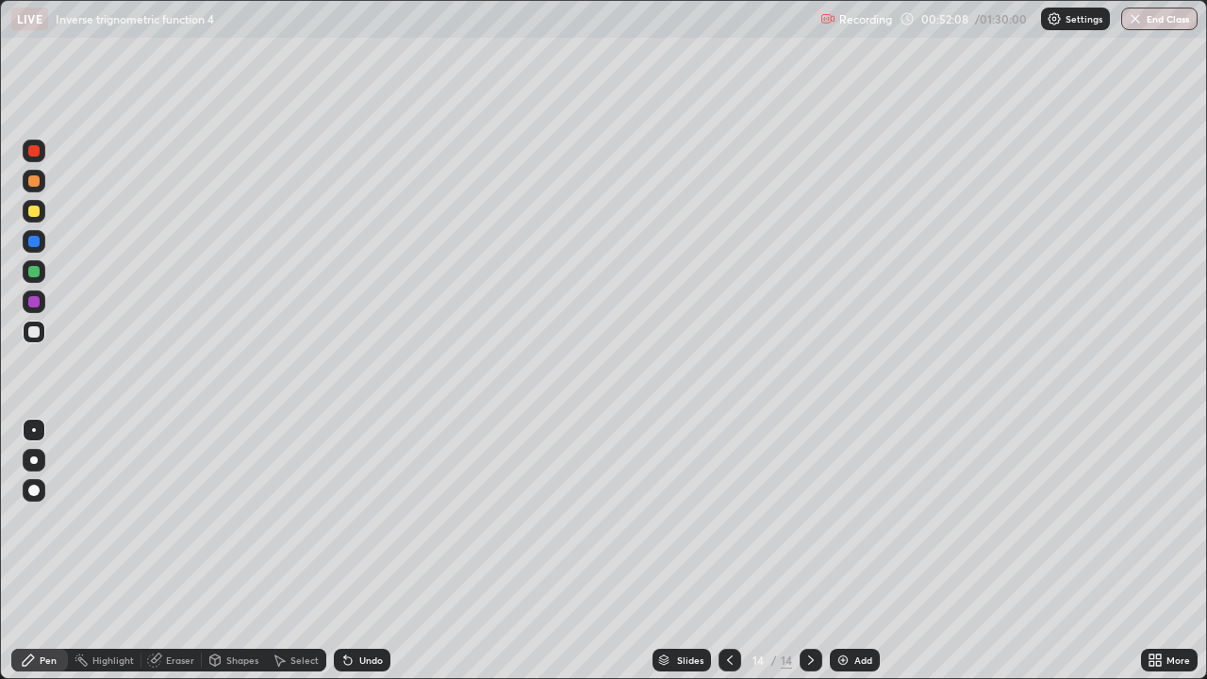
click at [35, 274] on div at bounding box center [33, 271] width 11 height 11
click at [364, 551] on div "Undo" at bounding box center [371, 660] width 24 height 9
click at [359, 551] on div "Undo" at bounding box center [371, 660] width 24 height 9
click at [37, 183] on div at bounding box center [33, 180] width 11 height 11
click at [35, 332] on div at bounding box center [33, 331] width 11 height 11
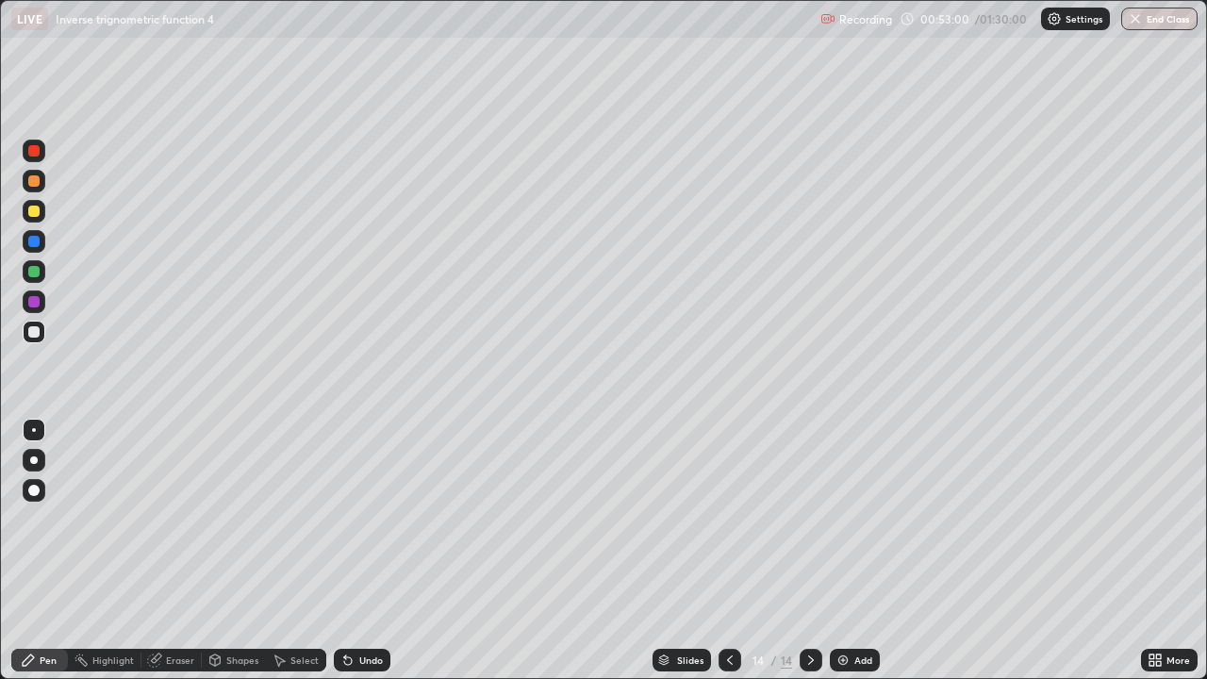
click at [35, 272] on div at bounding box center [33, 271] width 11 height 11
click at [803, 551] on div at bounding box center [811, 660] width 23 height 38
click at [840, 551] on img at bounding box center [843, 660] width 15 height 15
click at [29, 211] on div at bounding box center [33, 211] width 11 height 11
click at [33, 335] on div at bounding box center [33, 331] width 11 height 11
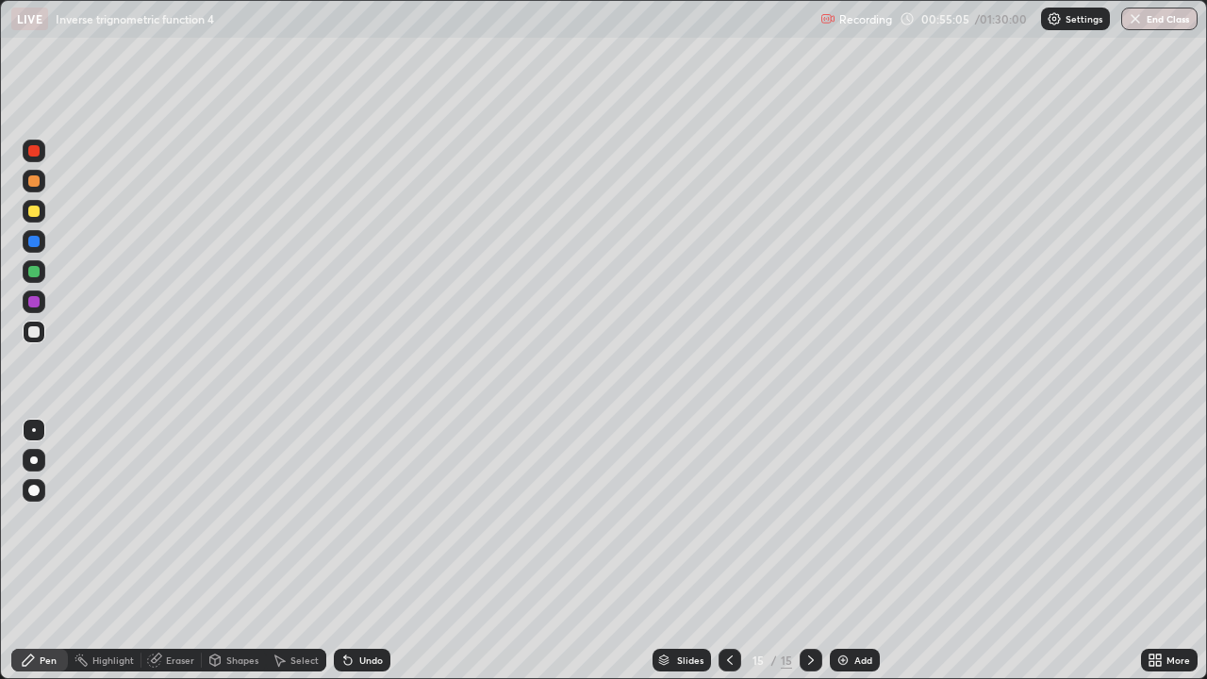
click at [375, 551] on div "Undo" at bounding box center [371, 660] width 24 height 9
click at [838, 551] on img at bounding box center [843, 660] width 15 height 15
click at [37, 182] on div at bounding box center [33, 180] width 11 height 11
click at [30, 335] on div at bounding box center [33, 331] width 11 height 11
click at [362, 551] on div "Undo" at bounding box center [371, 660] width 24 height 9
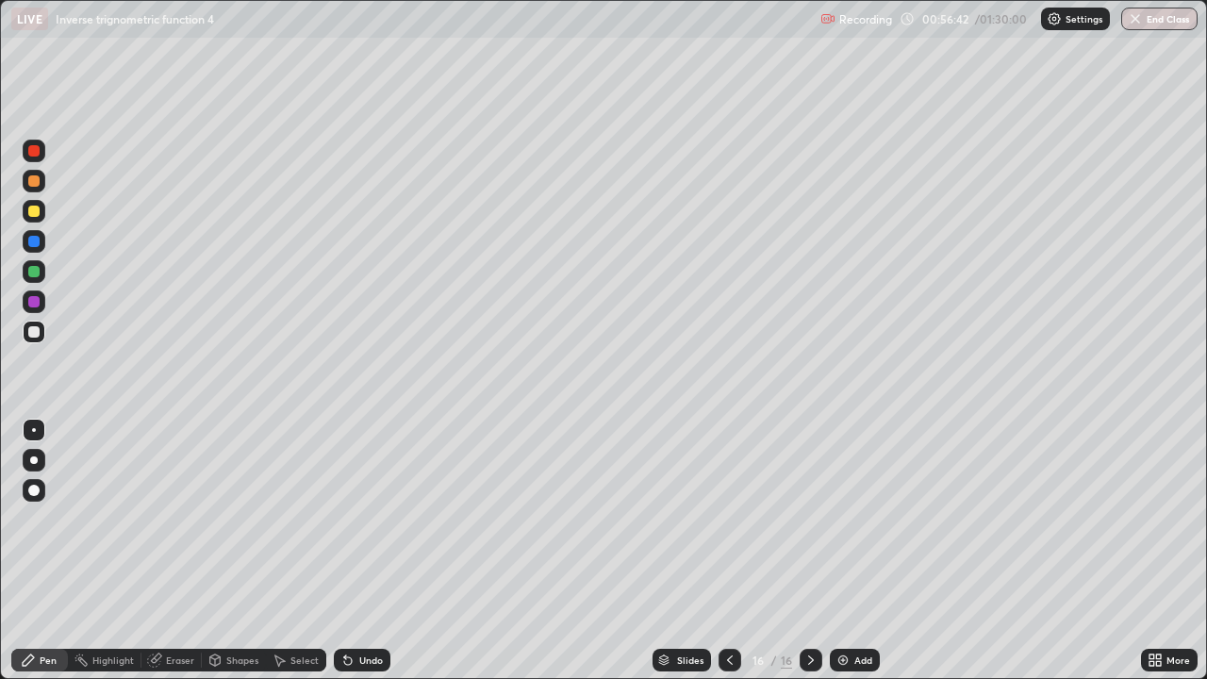
click at [362, 551] on div "Undo" at bounding box center [371, 660] width 24 height 9
click at [363, 551] on div "Undo" at bounding box center [371, 660] width 24 height 9
click at [32, 270] on div at bounding box center [33, 271] width 11 height 11
click at [841, 551] on img at bounding box center [843, 660] width 15 height 15
click at [35, 329] on div at bounding box center [33, 331] width 11 height 11
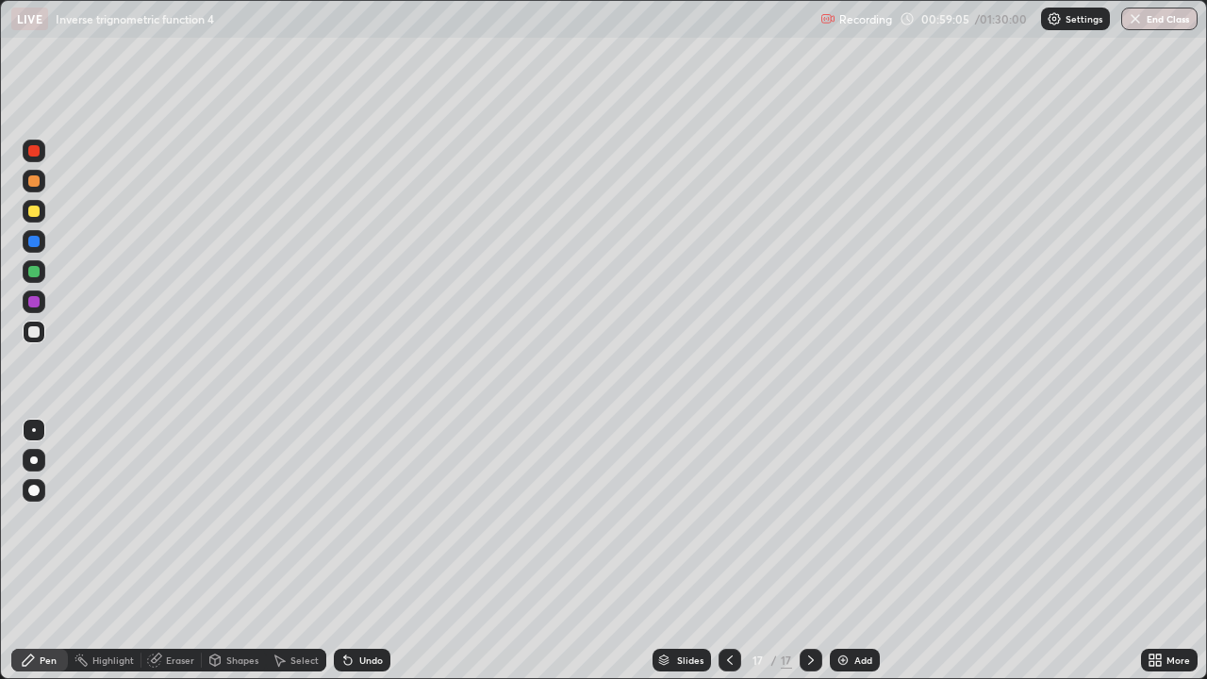
click at [36, 275] on div at bounding box center [33, 271] width 11 height 11
click at [840, 551] on img at bounding box center [843, 660] width 15 height 15
click at [368, 551] on div "Undo" at bounding box center [371, 660] width 24 height 9
click at [37, 332] on div at bounding box center [33, 331] width 11 height 11
click at [37, 303] on div at bounding box center [33, 301] width 11 height 11
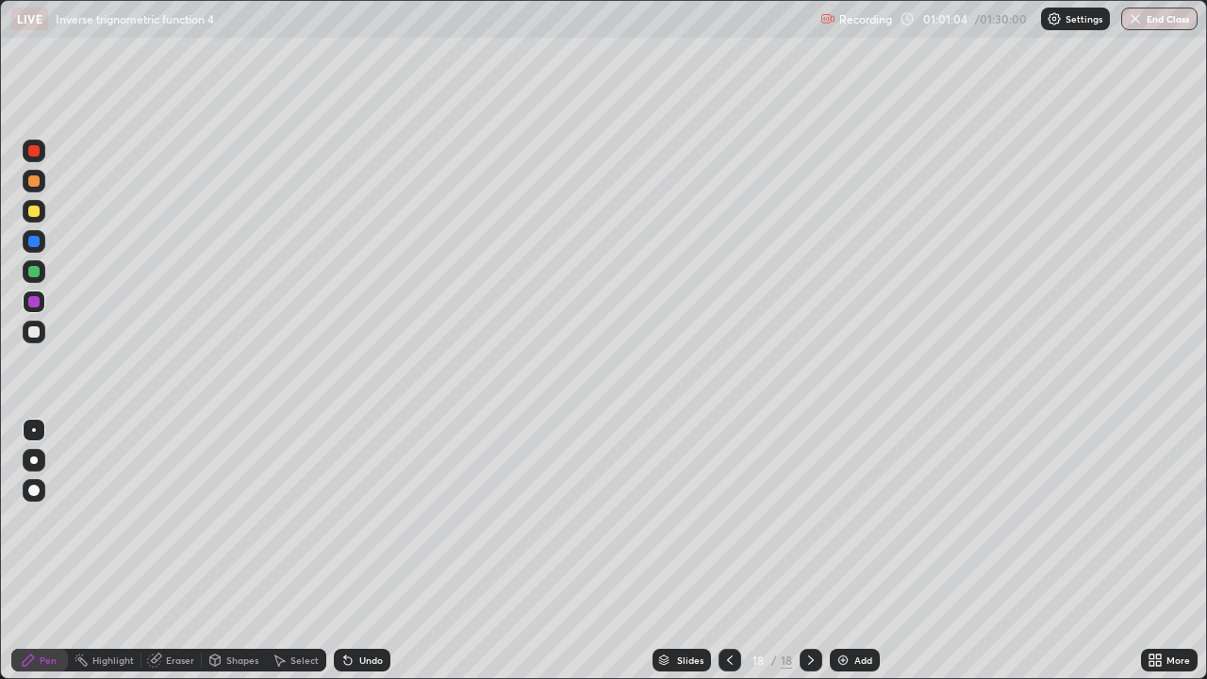
click at [38, 332] on div at bounding box center [33, 331] width 11 height 11
click at [839, 551] on img at bounding box center [843, 660] width 15 height 15
click at [32, 274] on div at bounding box center [33, 271] width 11 height 11
click at [38, 334] on div at bounding box center [33, 331] width 11 height 11
click at [42, 178] on div at bounding box center [34, 181] width 23 height 23
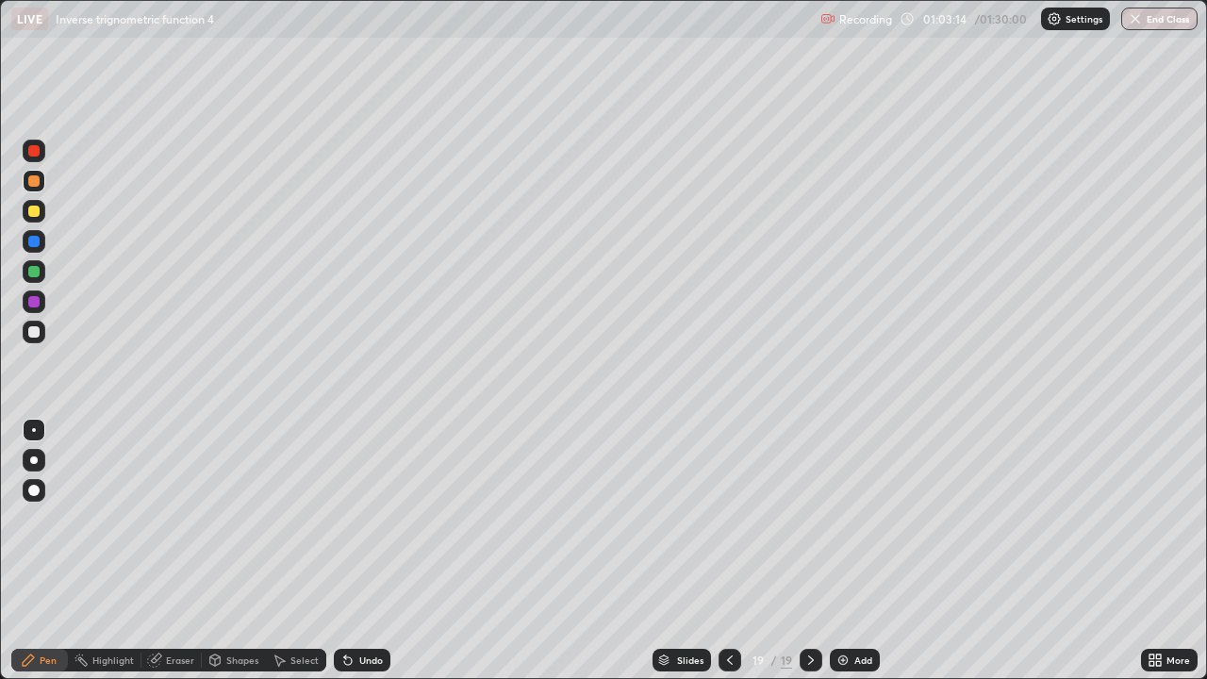
click at [35, 333] on div at bounding box center [33, 331] width 11 height 11
click at [32, 242] on div at bounding box center [33, 241] width 11 height 11
click at [804, 551] on icon at bounding box center [811, 660] width 15 height 15
click at [841, 551] on img at bounding box center [843, 660] width 15 height 15
click at [37, 181] on div at bounding box center [33, 180] width 11 height 11
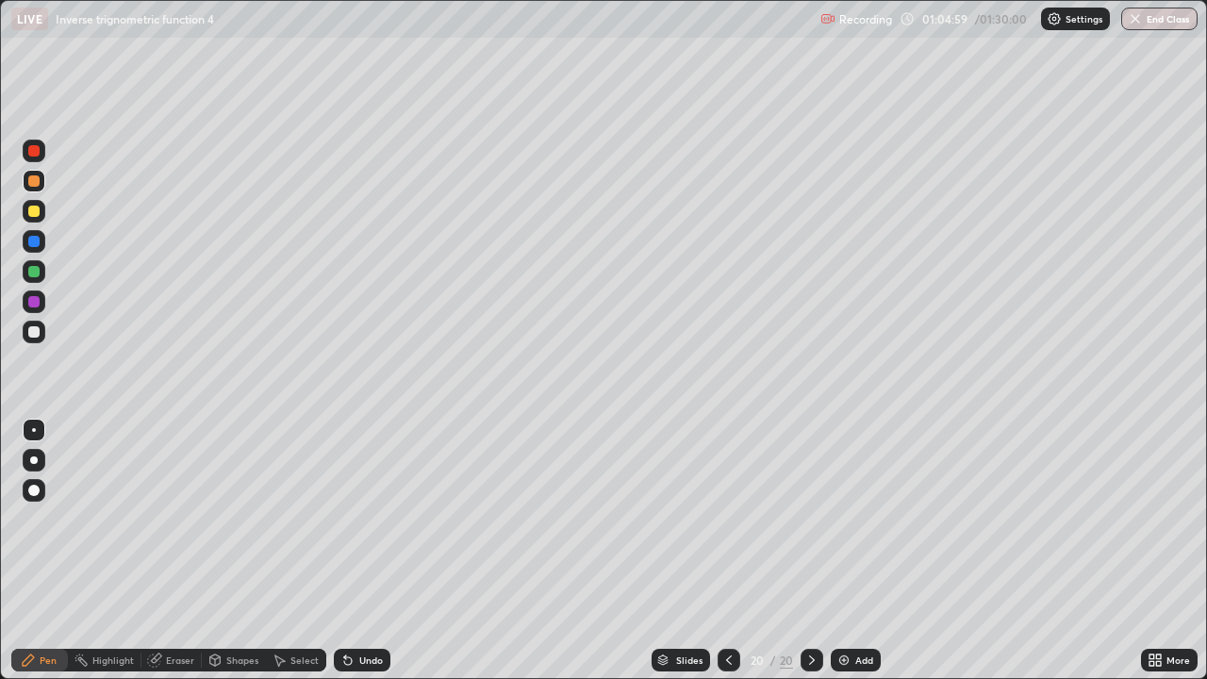
click at [33, 275] on div at bounding box center [33, 271] width 11 height 11
click at [352, 551] on div "Undo" at bounding box center [362, 660] width 57 height 23
click at [370, 551] on div "Undo" at bounding box center [371, 660] width 24 height 9
click at [367, 551] on div "Undo" at bounding box center [371, 660] width 24 height 9
click at [366, 551] on div "Undo" at bounding box center [371, 660] width 24 height 9
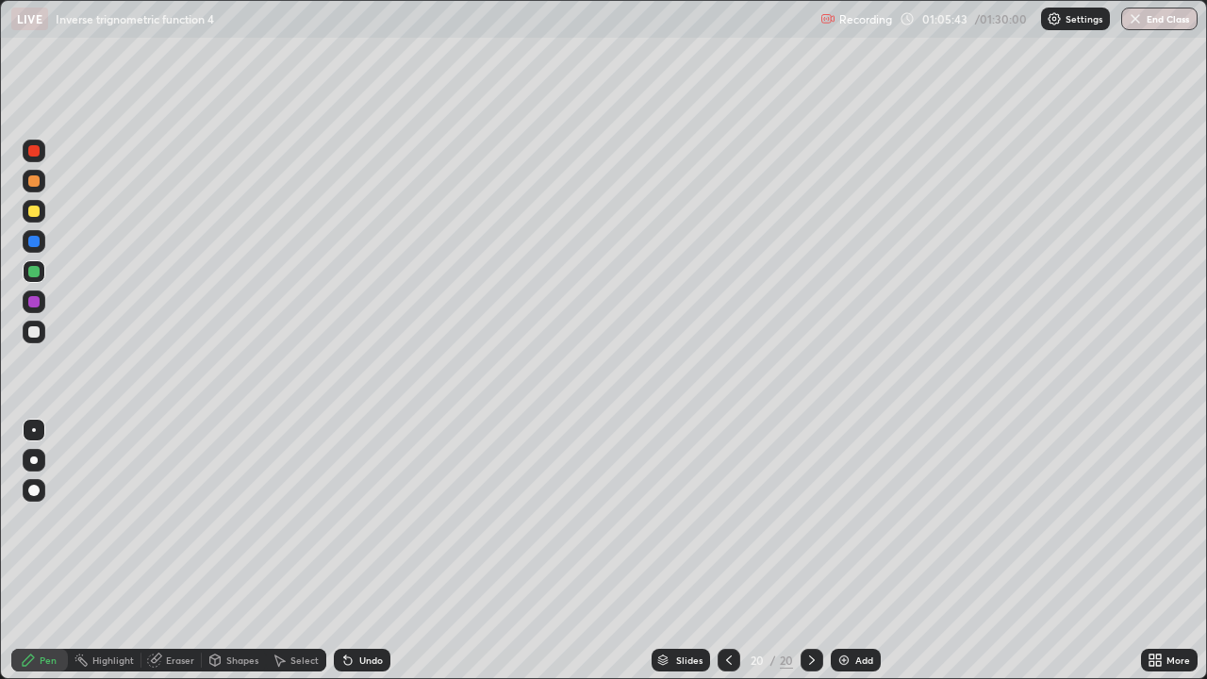
click at [24, 328] on div at bounding box center [34, 332] width 23 height 23
click at [43, 336] on div at bounding box center [34, 332] width 23 height 23
click at [34, 211] on div at bounding box center [33, 211] width 11 height 11
click at [369, 551] on div "Undo" at bounding box center [371, 660] width 24 height 9
click at [372, 551] on div "Undo" at bounding box center [371, 660] width 24 height 9
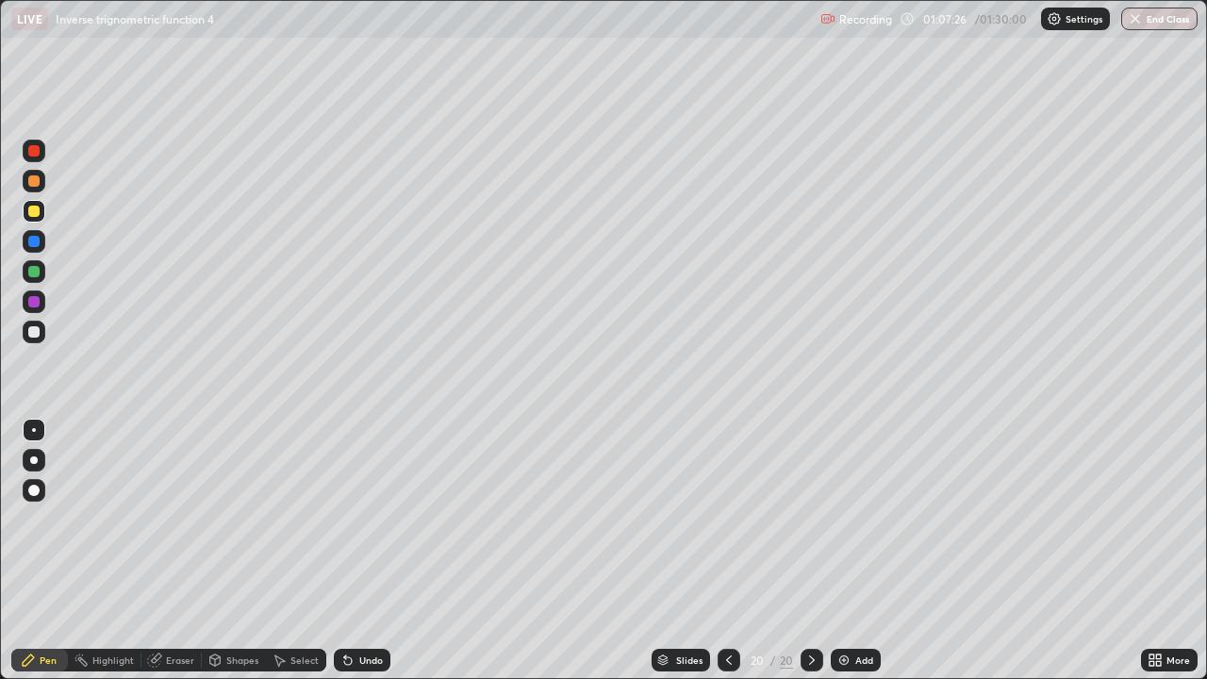
click at [839, 551] on img at bounding box center [844, 660] width 15 height 15
click at [33, 335] on div at bounding box center [33, 331] width 11 height 11
click at [837, 551] on img at bounding box center [843, 660] width 15 height 15
click at [33, 274] on div at bounding box center [33, 271] width 11 height 11
click at [32, 328] on div at bounding box center [33, 331] width 11 height 11
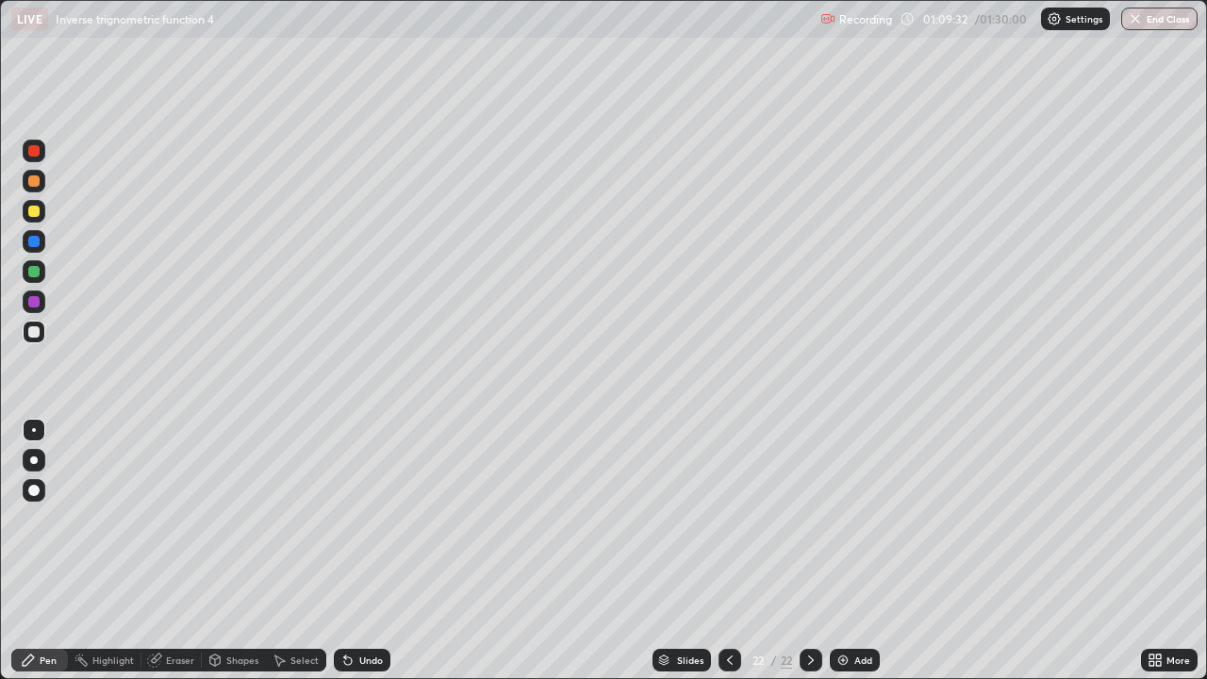
click at [36, 274] on div at bounding box center [33, 271] width 11 height 11
click at [35, 331] on div at bounding box center [33, 331] width 11 height 11
click at [376, 551] on div "Undo" at bounding box center [371, 660] width 24 height 9
click at [380, 551] on div "Undo" at bounding box center [371, 660] width 24 height 9
click at [382, 551] on div "Undo" at bounding box center [362, 660] width 57 height 23
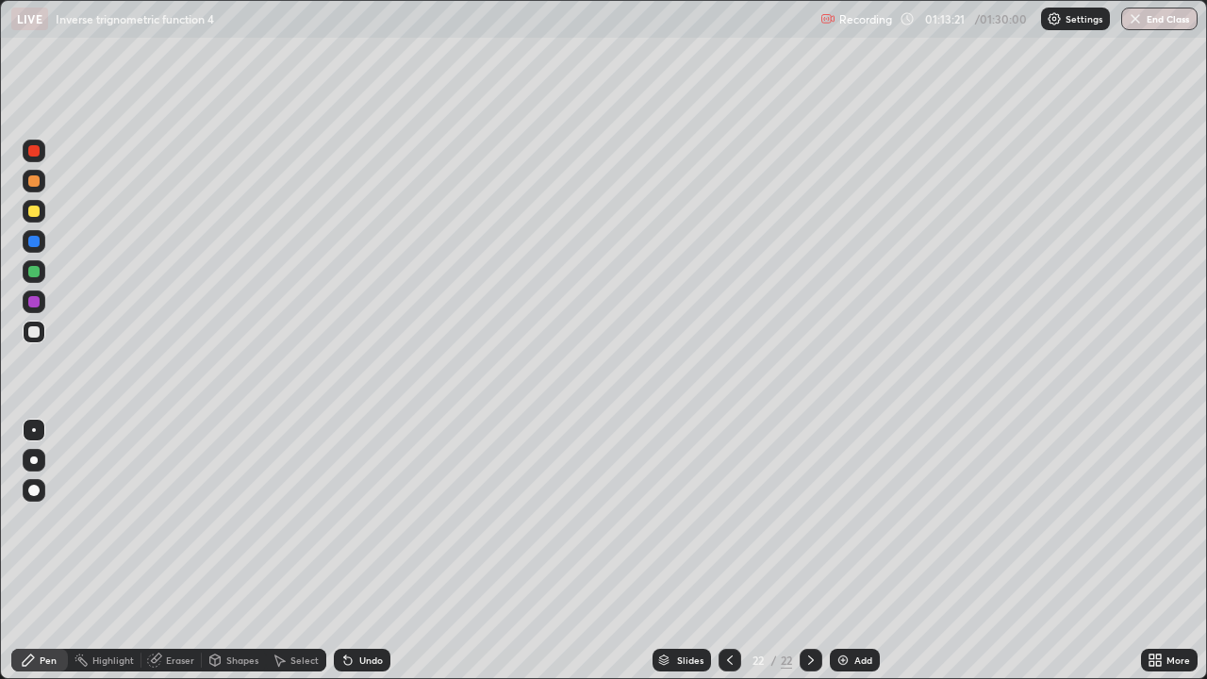
click at [838, 551] on img at bounding box center [843, 660] width 15 height 15
click at [33, 182] on div at bounding box center [33, 180] width 11 height 11
click at [369, 551] on div "Undo" at bounding box center [371, 660] width 24 height 9
click at [365, 551] on div "Undo" at bounding box center [371, 660] width 24 height 9
click at [359, 551] on div "Undo" at bounding box center [371, 660] width 24 height 9
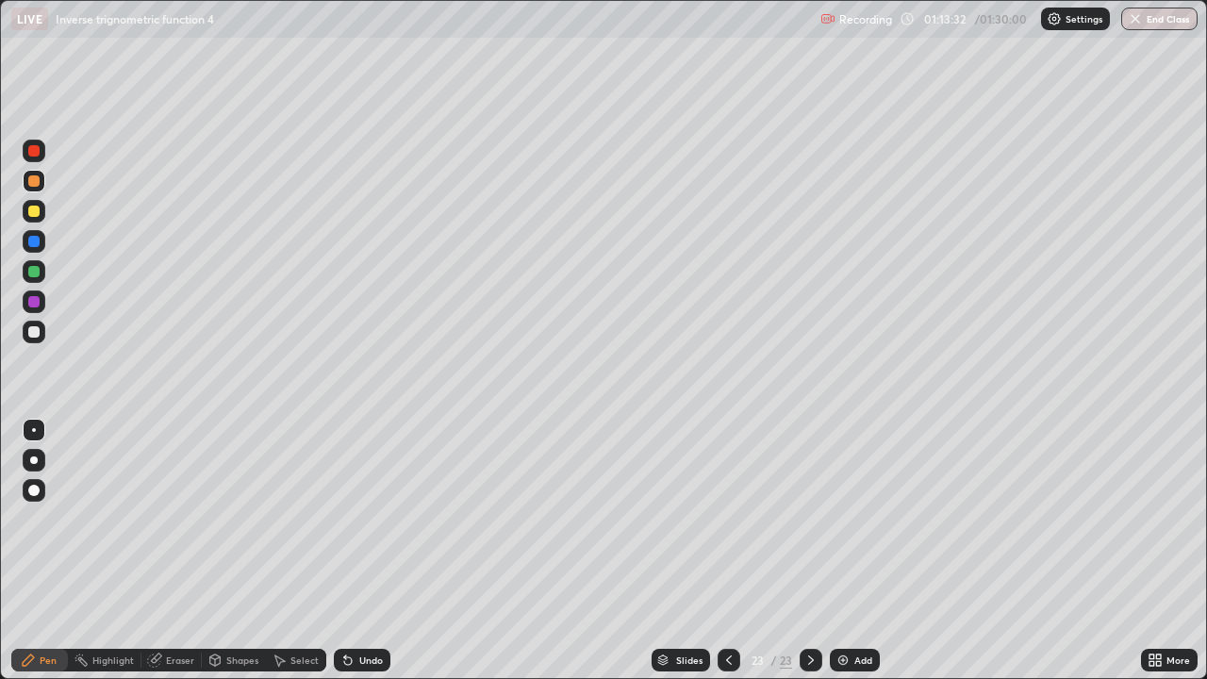
click at [359, 551] on div "Undo" at bounding box center [371, 660] width 24 height 9
click at [361, 551] on div "Undo" at bounding box center [371, 660] width 24 height 9
click at [360, 551] on div "Undo" at bounding box center [371, 660] width 24 height 9
click at [359, 551] on div "Undo" at bounding box center [371, 660] width 24 height 9
click at [33, 268] on div at bounding box center [33, 271] width 11 height 11
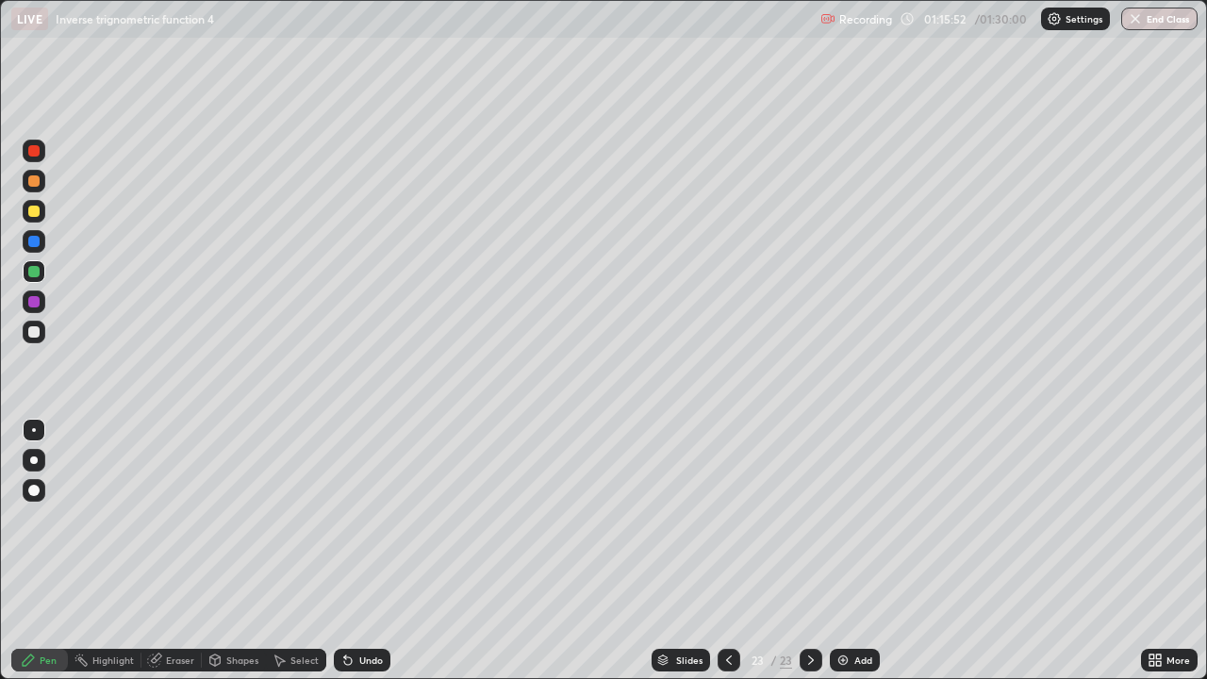
click at [37, 279] on div at bounding box center [34, 271] width 23 height 23
click at [39, 333] on div at bounding box center [33, 331] width 11 height 11
click at [729, 551] on icon at bounding box center [729, 660] width 15 height 15
click at [35, 275] on div at bounding box center [33, 271] width 11 height 11
click at [807, 551] on icon at bounding box center [811, 660] width 15 height 15
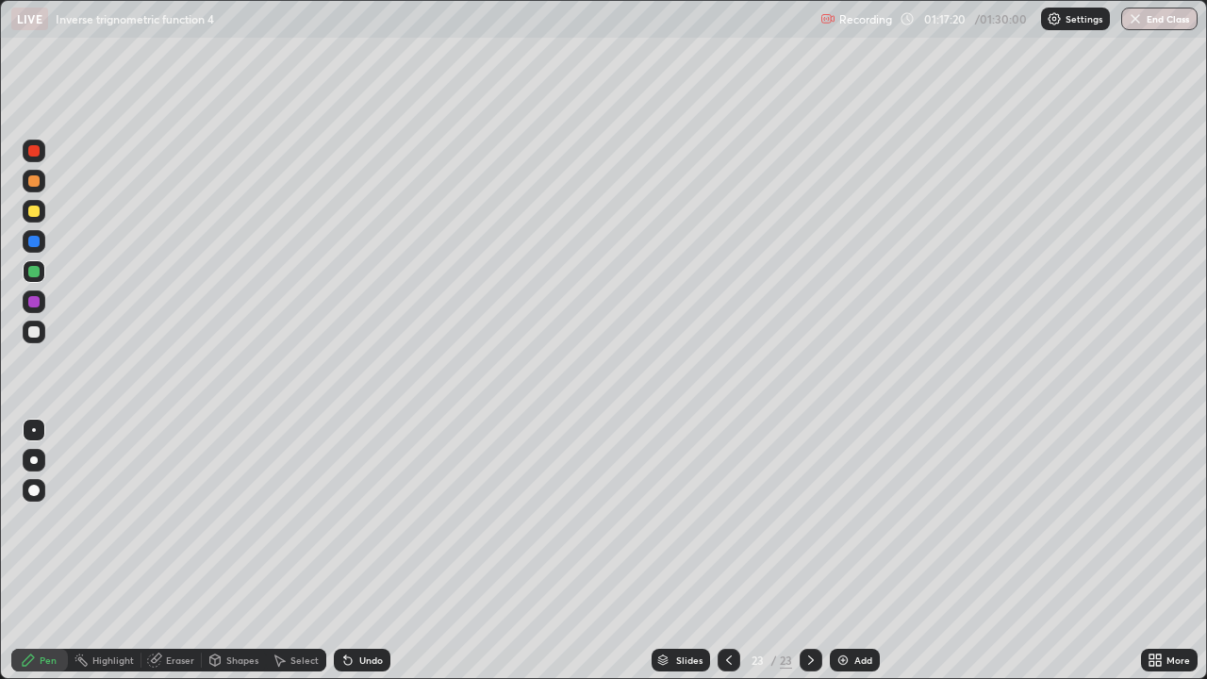
click at [727, 551] on icon at bounding box center [729, 660] width 15 height 15
click at [808, 551] on icon at bounding box center [811, 660] width 15 height 15
click at [809, 551] on icon at bounding box center [811, 660] width 15 height 15
click at [856, 551] on div "Add" at bounding box center [864, 660] width 18 height 9
click at [39, 334] on div at bounding box center [33, 331] width 11 height 11
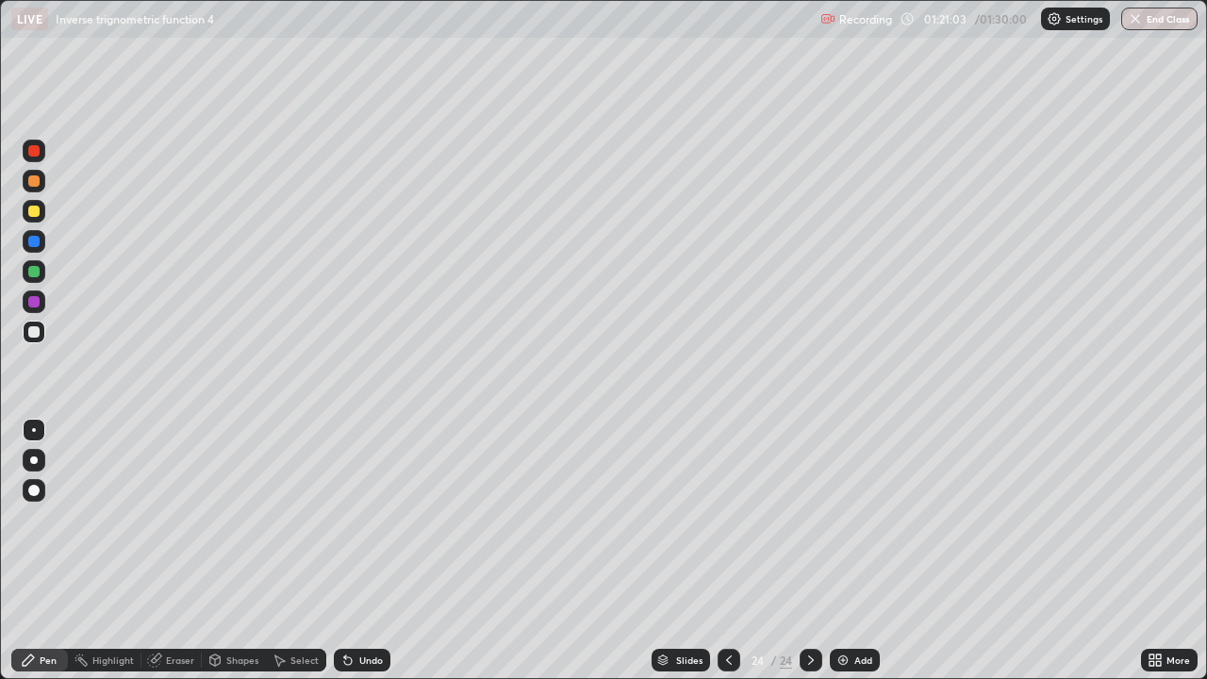
click at [30, 273] on div at bounding box center [33, 271] width 11 height 11
click at [32, 213] on div at bounding box center [33, 211] width 11 height 11
click at [37, 332] on div at bounding box center [33, 331] width 11 height 11
click at [838, 551] on img at bounding box center [843, 660] width 15 height 15
click at [36, 184] on div at bounding box center [33, 180] width 11 height 11
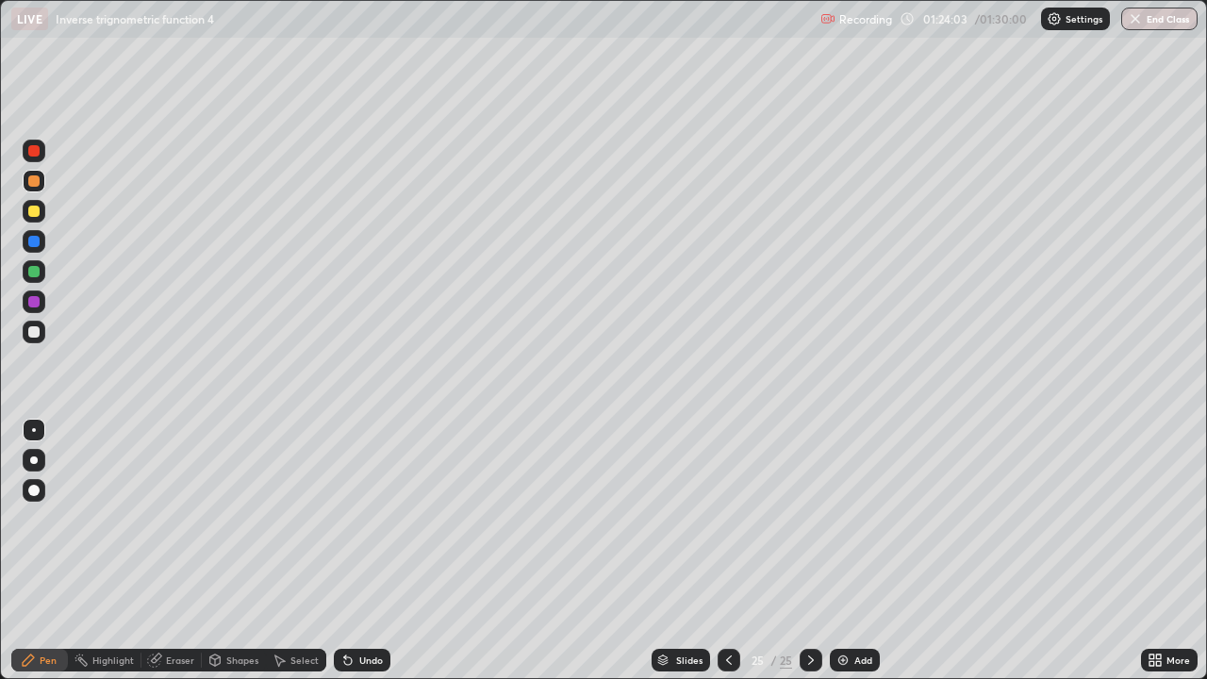
click at [36, 335] on div at bounding box center [33, 331] width 11 height 11
click at [34, 271] on div at bounding box center [33, 271] width 11 height 11
click at [35, 333] on div at bounding box center [33, 331] width 11 height 11
click at [1155, 28] on button "End Class" at bounding box center [1160, 19] width 75 height 23
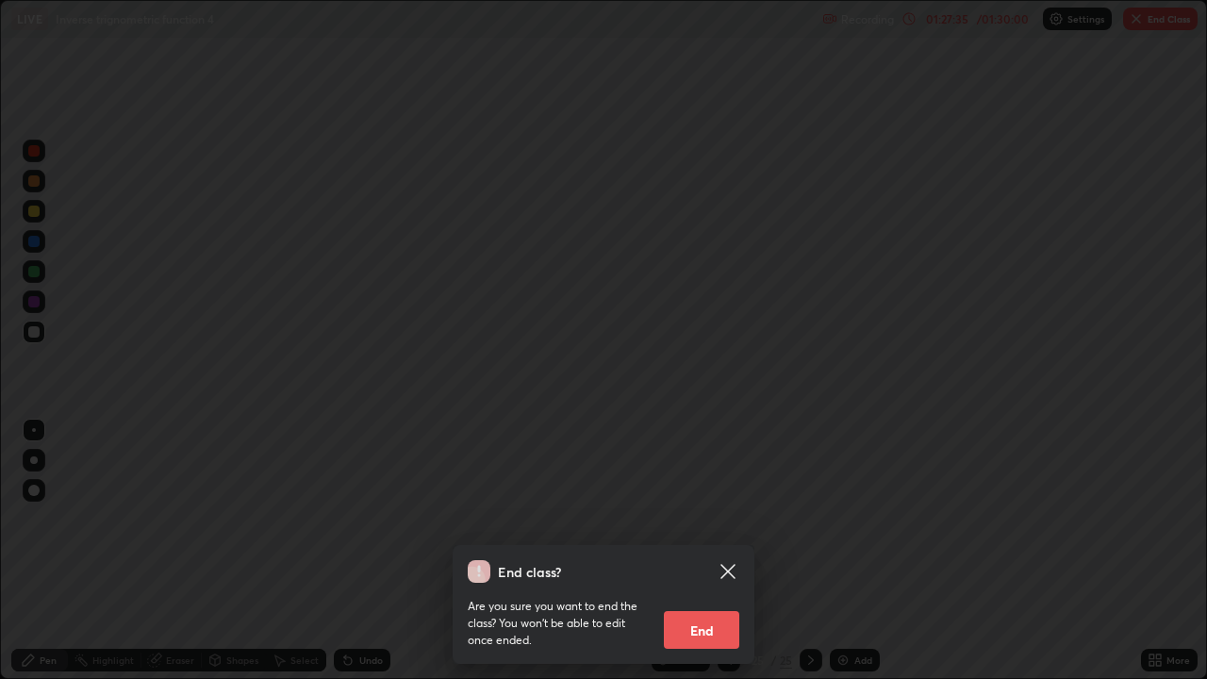
click at [721, 551] on button "End" at bounding box center [701, 630] width 75 height 38
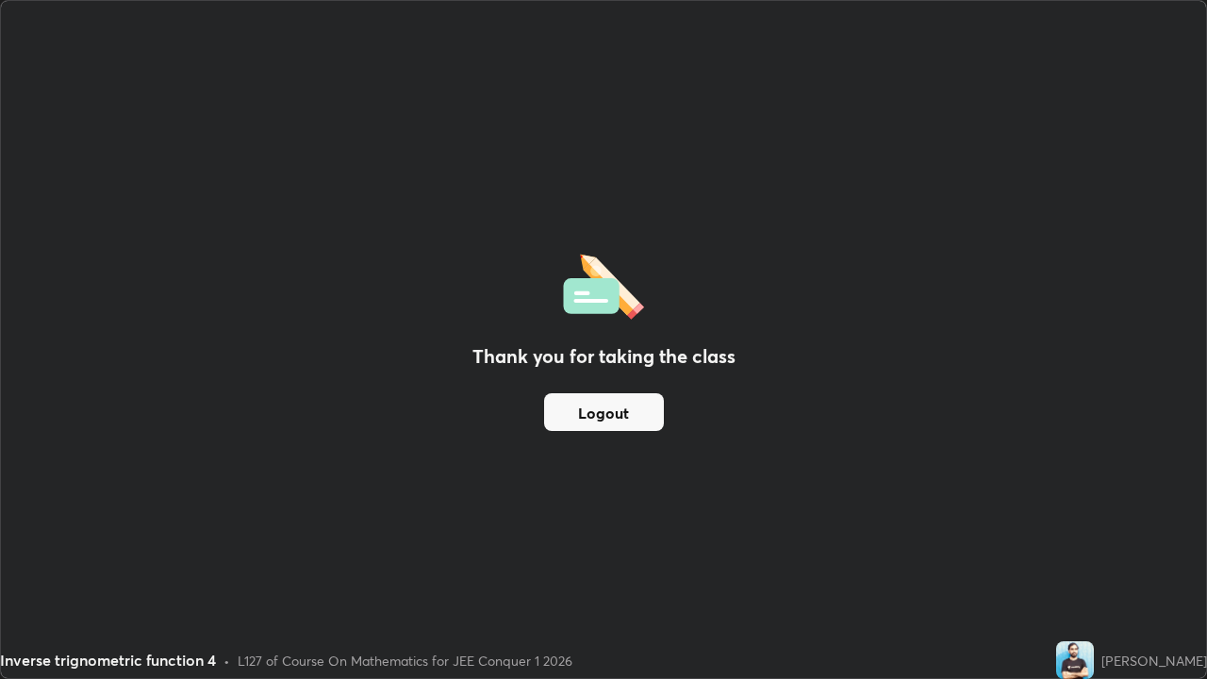
click at [648, 421] on button "Logout" at bounding box center [604, 412] width 120 height 38
click at [650, 429] on button "Logout" at bounding box center [604, 412] width 120 height 38
click at [654, 426] on button "Logout" at bounding box center [604, 412] width 120 height 38
click at [655, 426] on button "Logout" at bounding box center [604, 412] width 120 height 38
click at [656, 429] on button "Logout" at bounding box center [604, 412] width 120 height 38
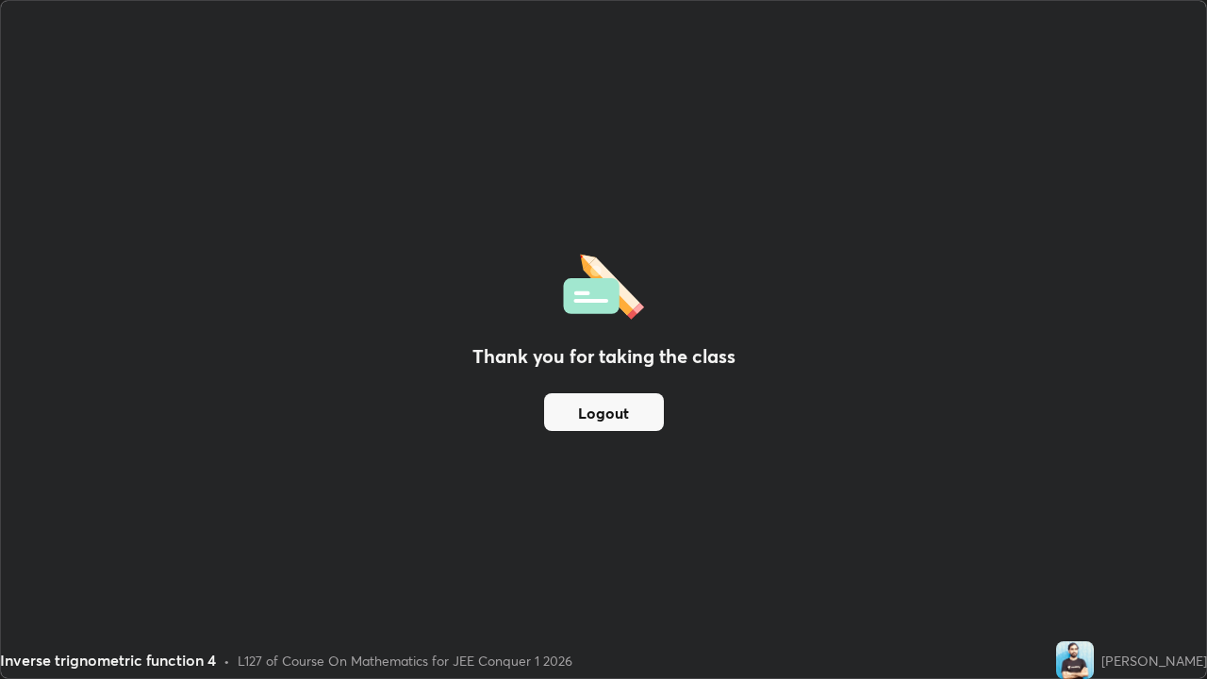
click at [661, 425] on button "Logout" at bounding box center [604, 412] width 120 height 38
click at [661, 424] on button "Logout" at bounding box center [604, 412] width 120 height 38
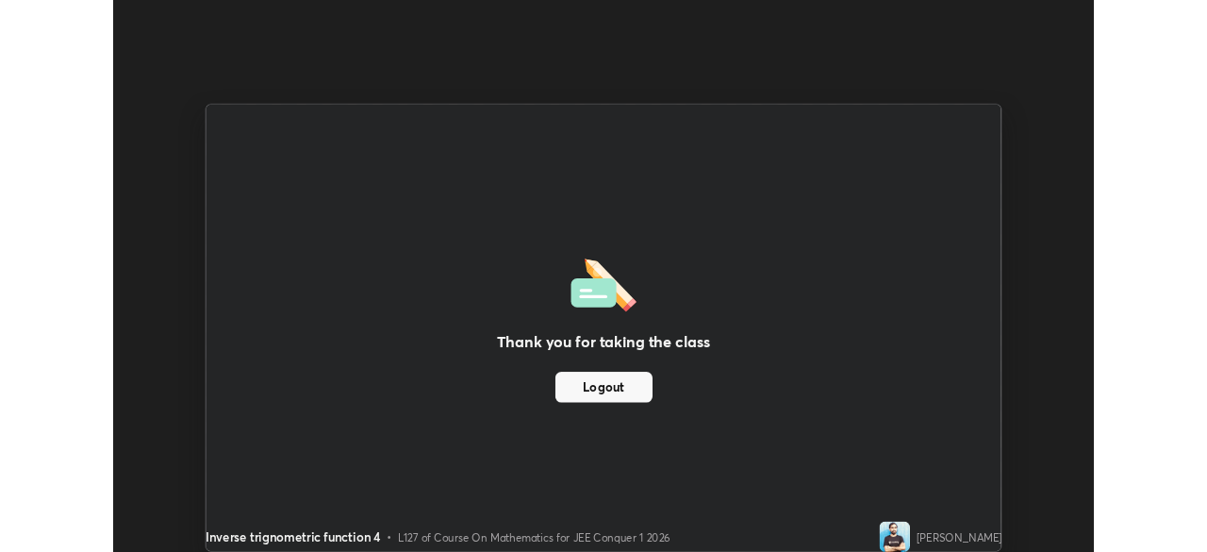
scroll to position [93775, 93119]
